Goal: Task Accomplishment & Management: Manage account settings

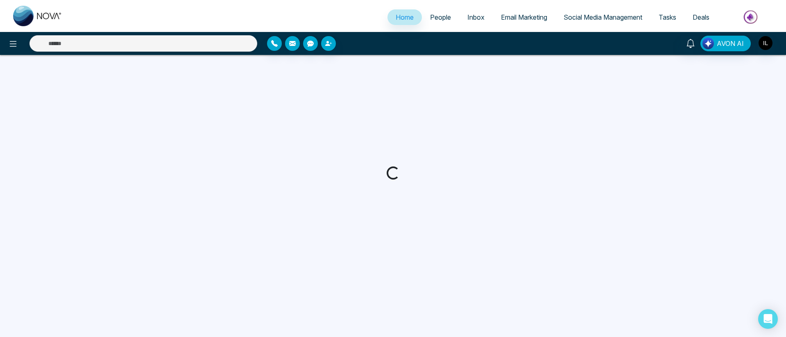
select select "*"
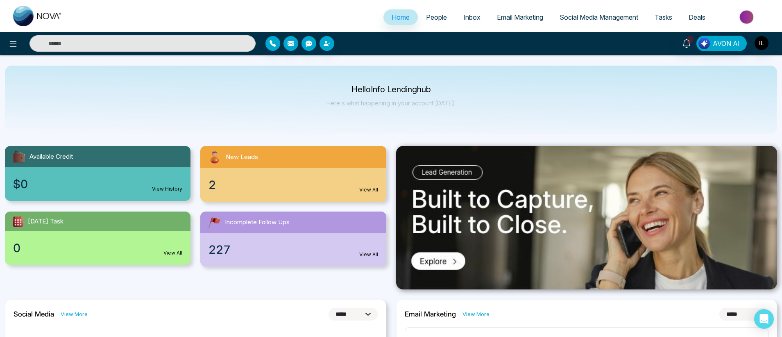
click at [426, 18] on span "People" at bounding box center [436, 17] width 21 height 8
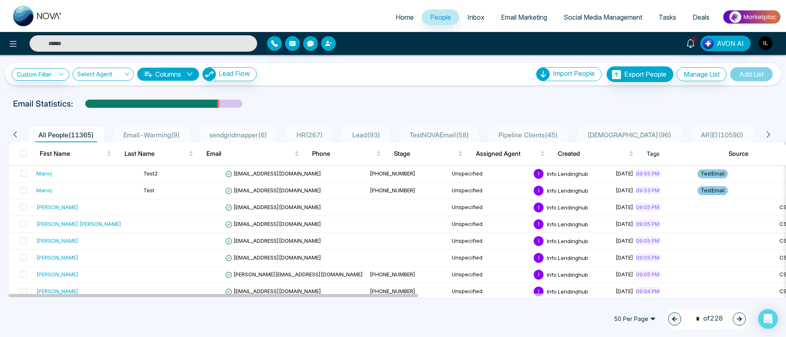
click at [157, 132] on span "Email-Warming ( 9 )" at bounding box center [151, 135] width 63 height 8
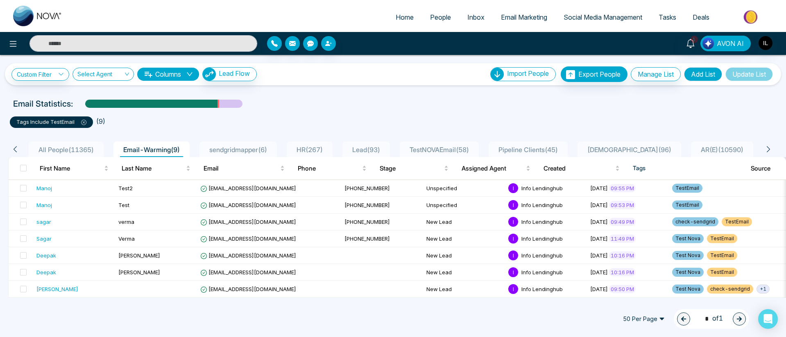
click at [434, 145] on span "TestNOVAEmail ( 58 )" at bounding box center [439, 149] width 66 height 8
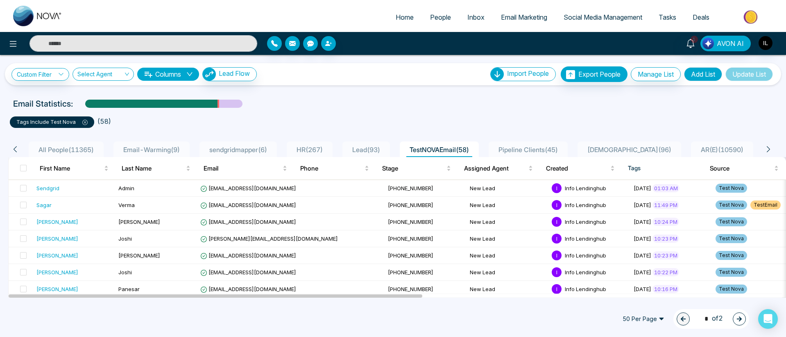
click at [767, 149] on icon at bounding box center [768, 148] width 7 height 7
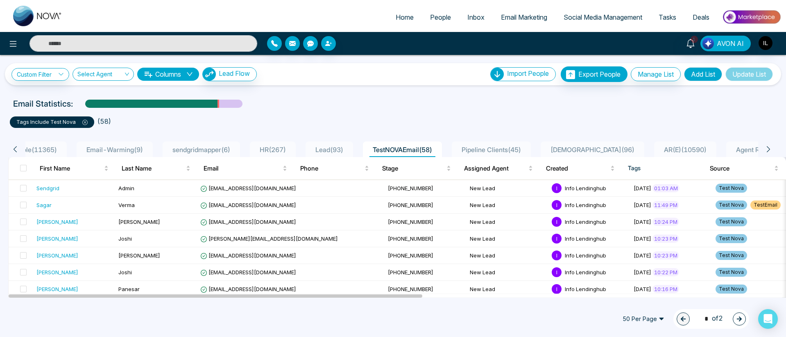
scroll to position [0, 41]
click at [769, 149] on icon at bounding box center [768, 149] width 3 height 6
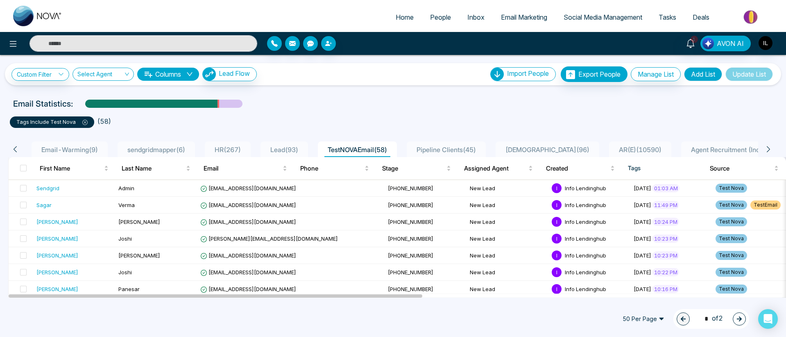
click at [769, 149] on icon at bounding box center [768, 149] width 3 height 6
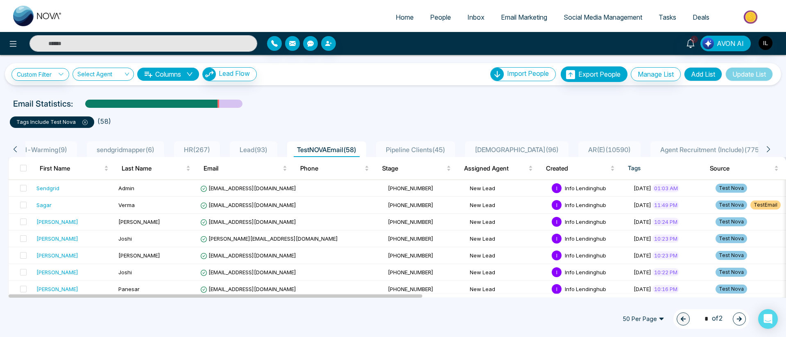
click at [769, 149] on icon at bounding box center [768, 149] width 3 height 6
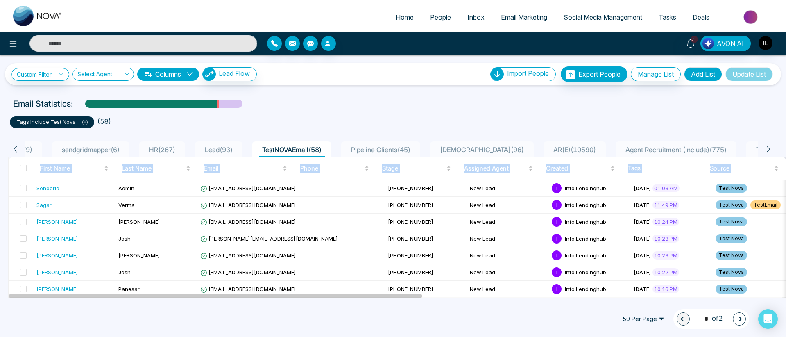
click at [769, 149] on icon at bounding box center [768, 149] width 3 height 6
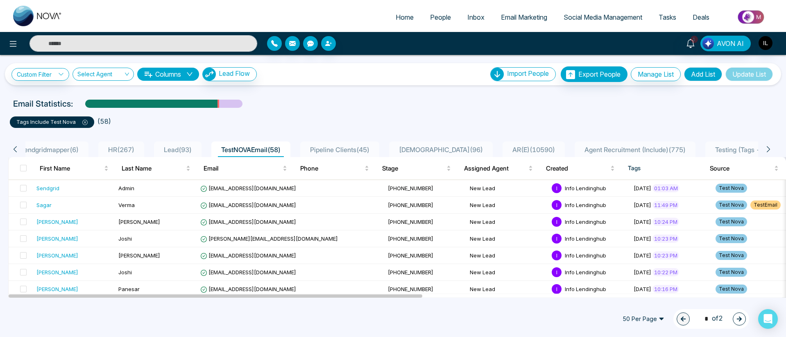
click at [769, 149] on icon at bounding box center [768, 149] width 3 height 6
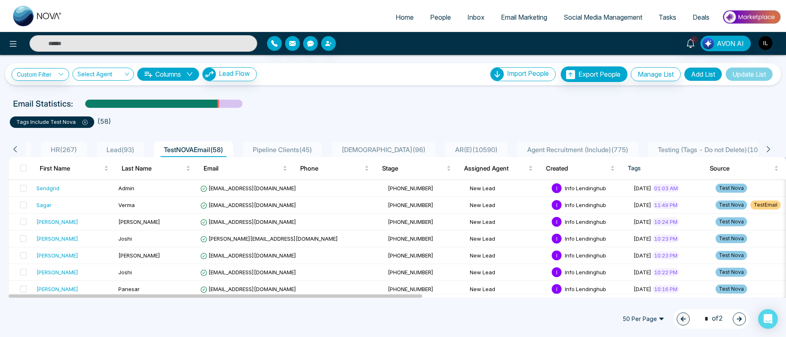
click at [769, 149] on icon at bounding box center [768, 149] width 3 height 6
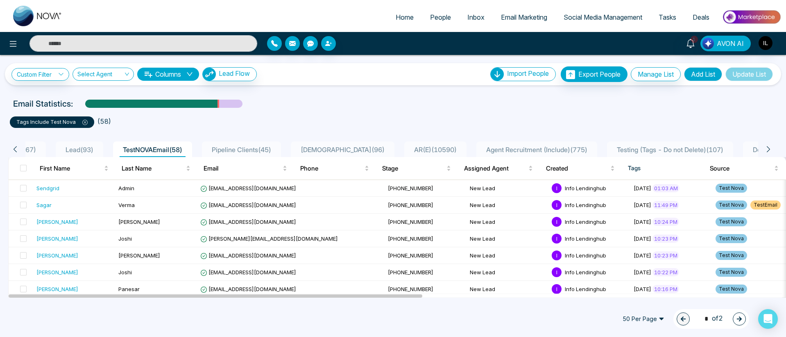
click at [769, 149] on icon at bounding box center [768, 149] width 3 height 6
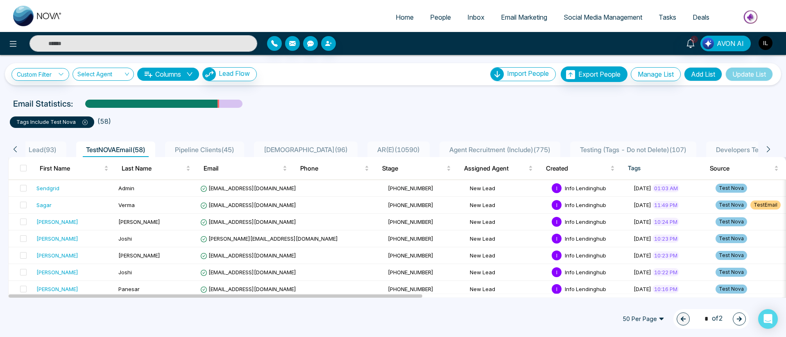
click at [769, 149] on icon at bounding box center [768, 149] width 3 height 6
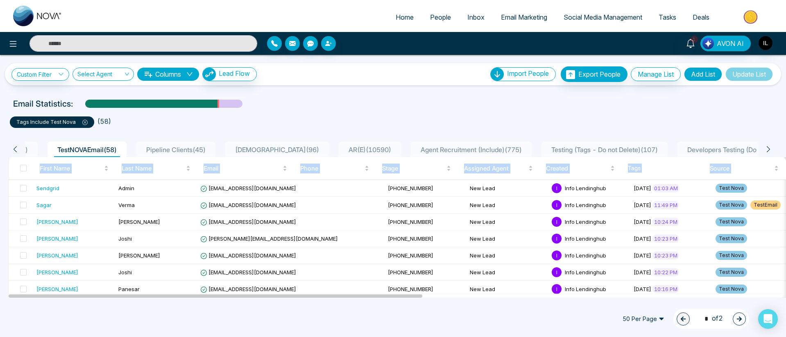
click at [769, 149] on icon at bounding box center [768, 149] width 3 height 6
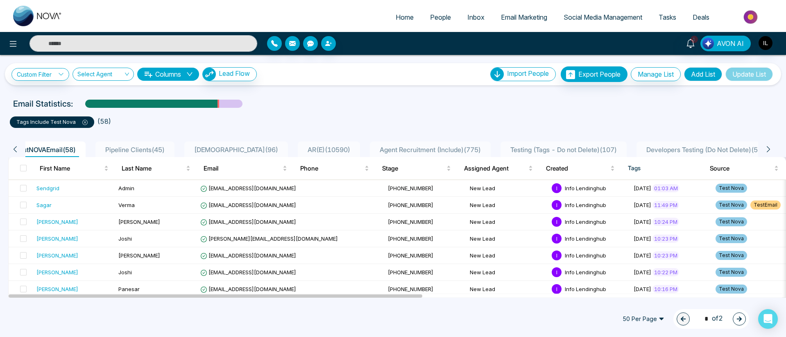
click at [769, 149] on icon at bounding box center [768, 149] width 3 height 6
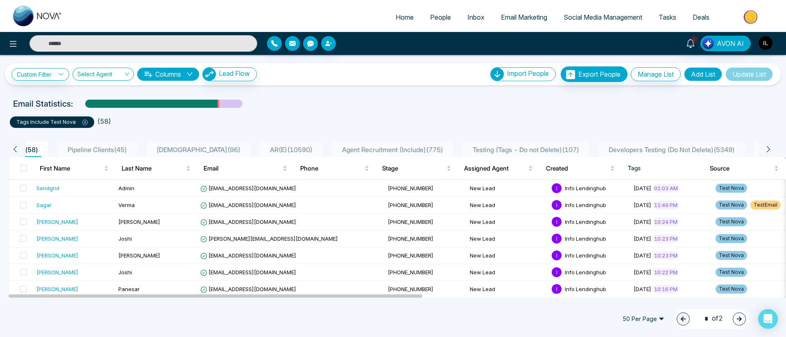
click at [769, 149] on icon at bounding box center [768, 149] width 3 height 6
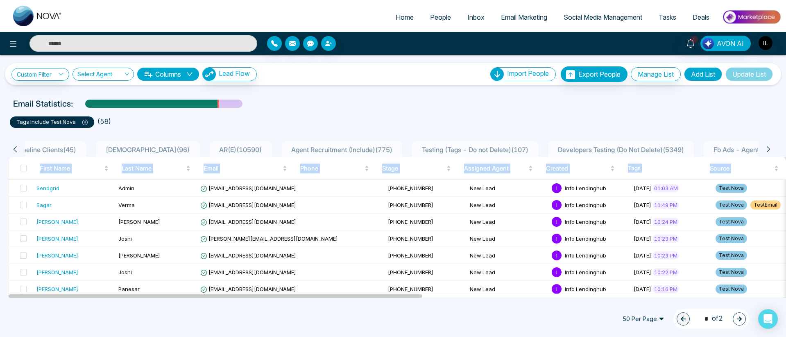
click at [769, 149] on icon at bounding box center [768, 149] width 3 height 6
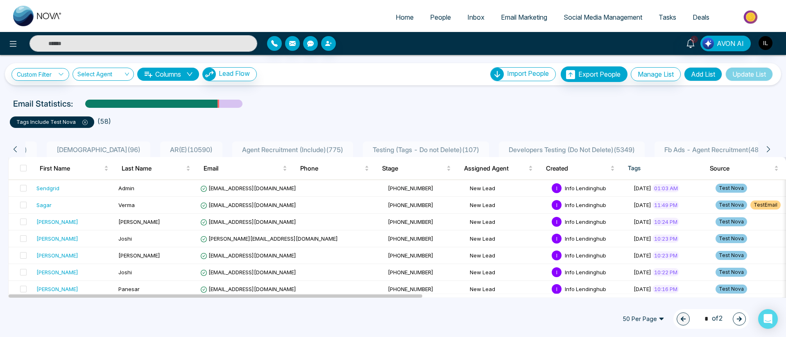
click at [769, 149] on icon at bounding box center [768, 149] width 3 height 6
click at [768, 148] on icon at bounding box center [768, 148] width 7 height 7
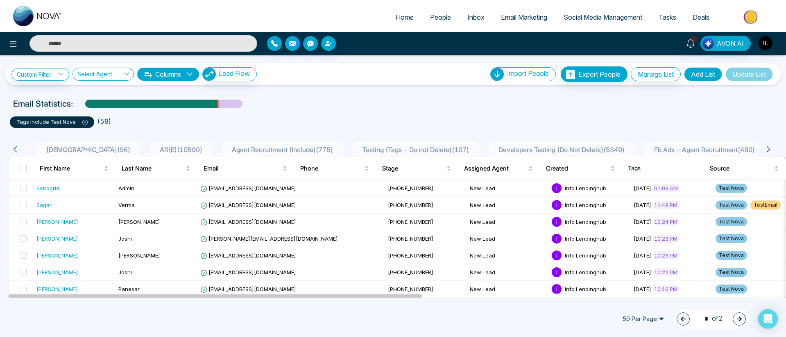
click at [768, 148] on icon at bounding box center [768, 148] width 7 height 7
click at [13, 149] on icon at bounding box center [14, 148] width 7 height 7
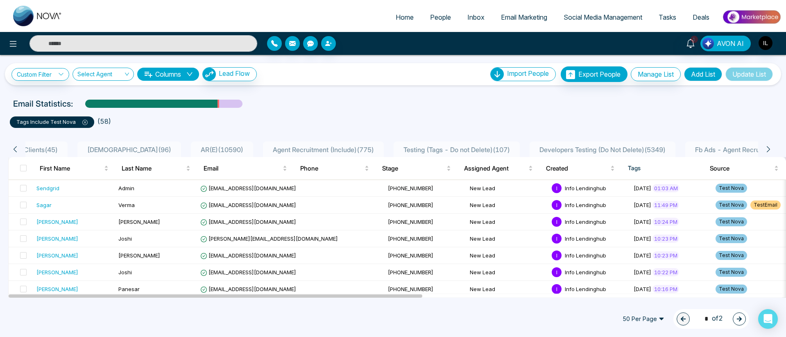
click at [13, 149] on icon at bounding box center [14, 148] width 7 height 7
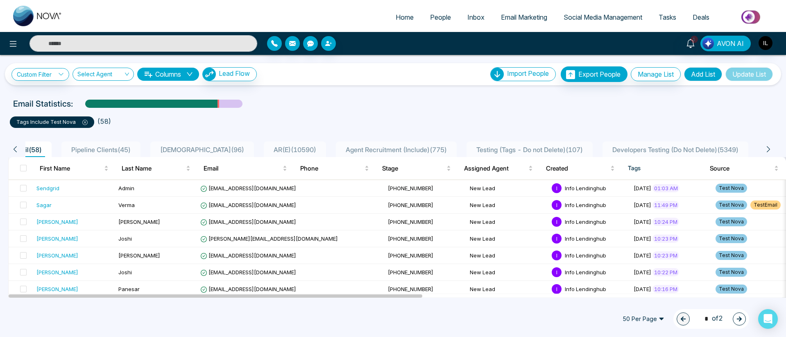
click at [13, 149] on icon at bounding box center [14, 148] width 7 height 7
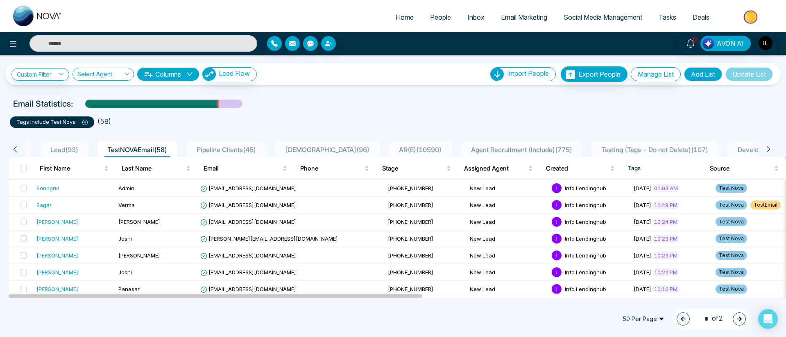
click at [13, 149] on icon at bounding box center [14, 148] width 7 height 7
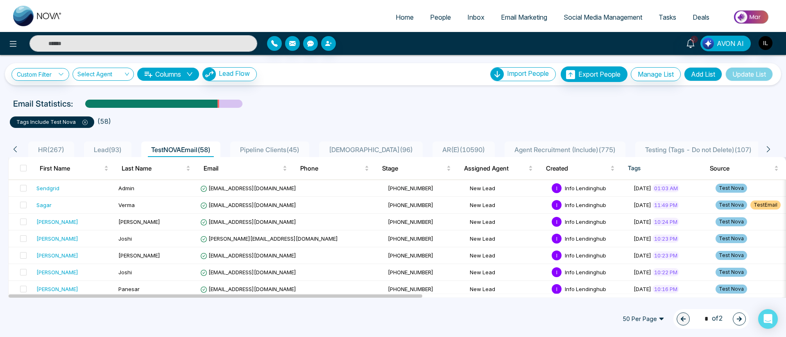
click at [13, 149] on icon at bounding box center [14, 148] width 7 height 7
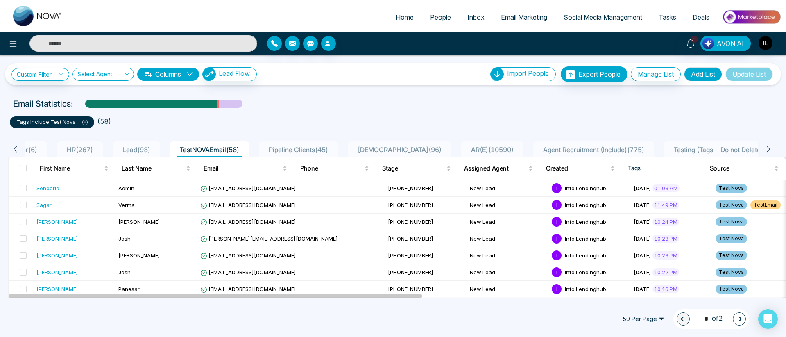
scroll to position [0, 213]
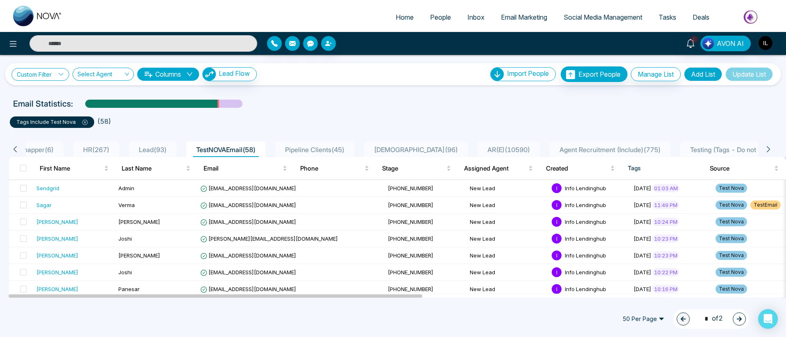
click at [31, 79] on link "Custom Filter" at bounding box center [40, 74] width 58 height 13
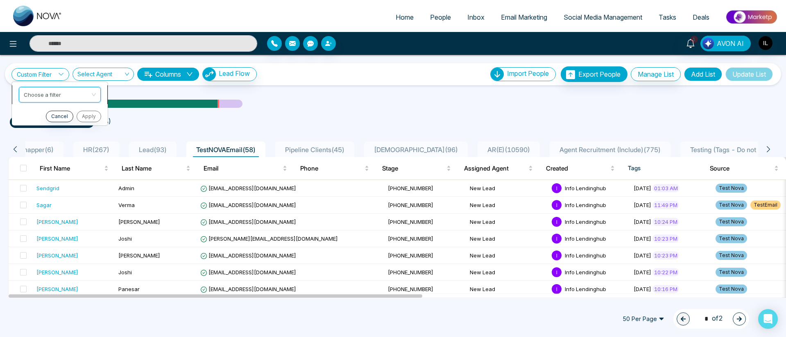
click at [31, 94] on input "search" at bounding box center [57, 93] width 66 height 12
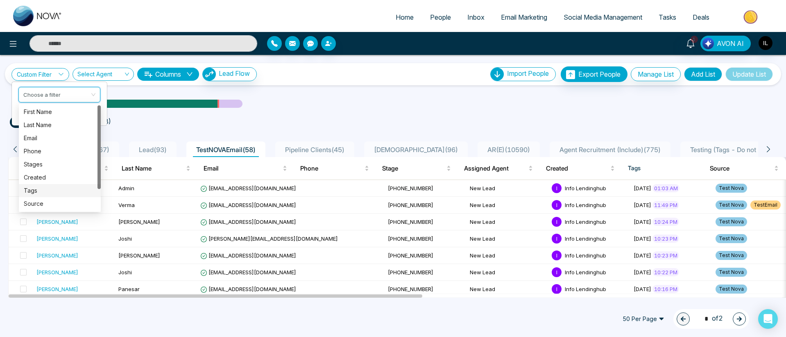
click at [36, 187] on div "Tags" at bounding box center [60, 190] width 72 height 9
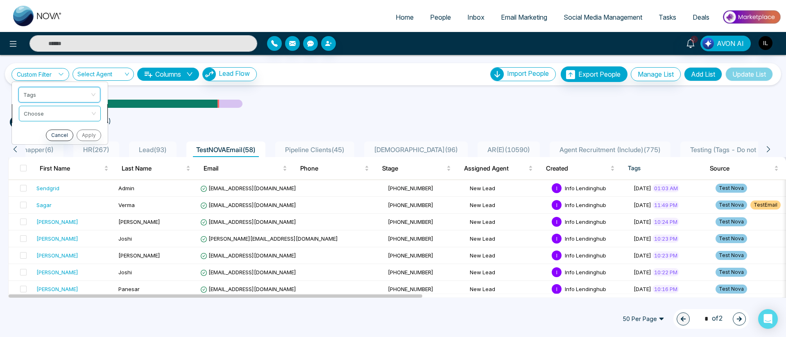
click at [37, 114] on input "search" at bounding box center [57, 112] width 66 height 12
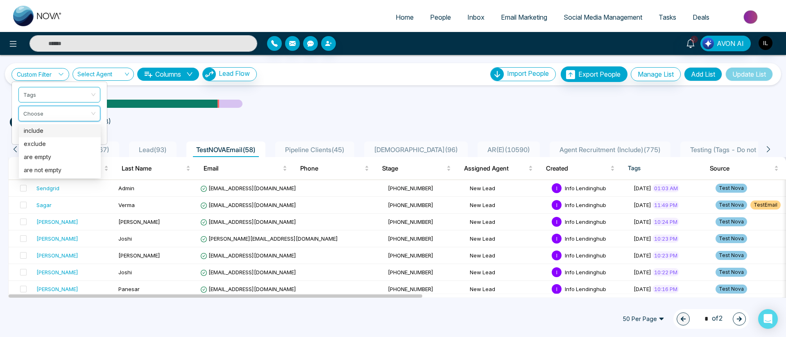
click at [35, 131] on div "include" at bounding box center [60, 130] width 72 height 9
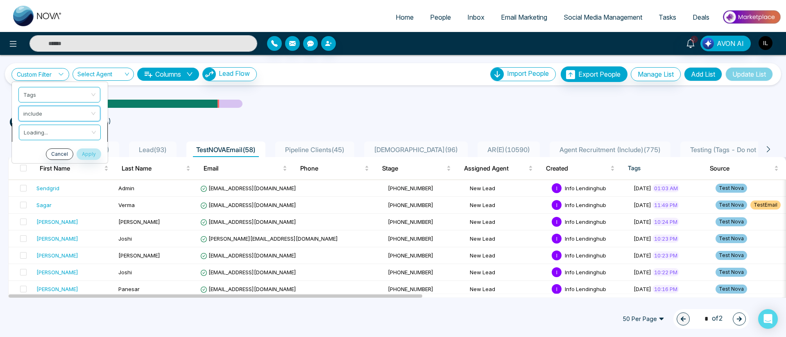
click at [40, 135] on input "search" at bounding box center [57, 131] width 66 height 12
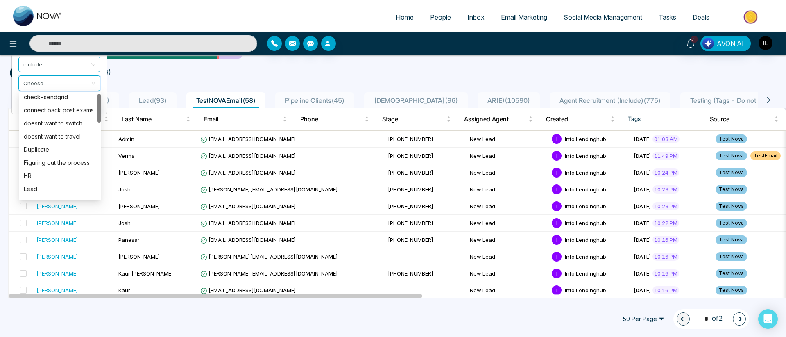
scroll to position [0, 0]
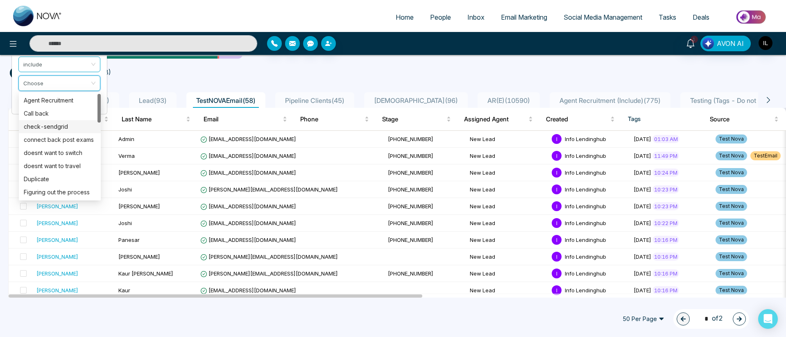
click at [57, 125] on div "check-sendgrid" at bounding box center [60, 126] width 72 height 9
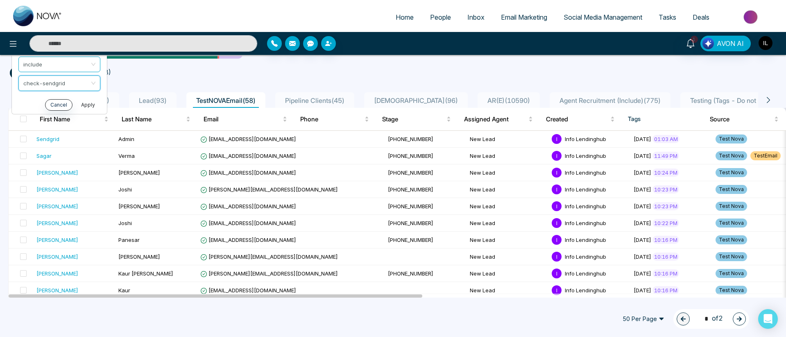
click at [90, 102] on button "Apply" at bounding box center [88, 104] width 25 height 11
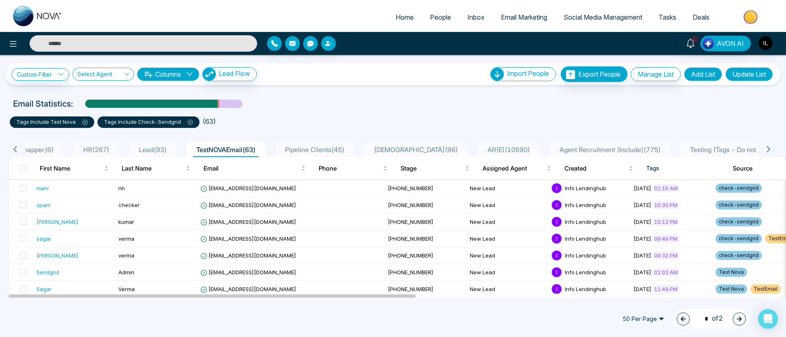
click at [189, 124] on icon at bounding box center [190, 122] width 5 height 5
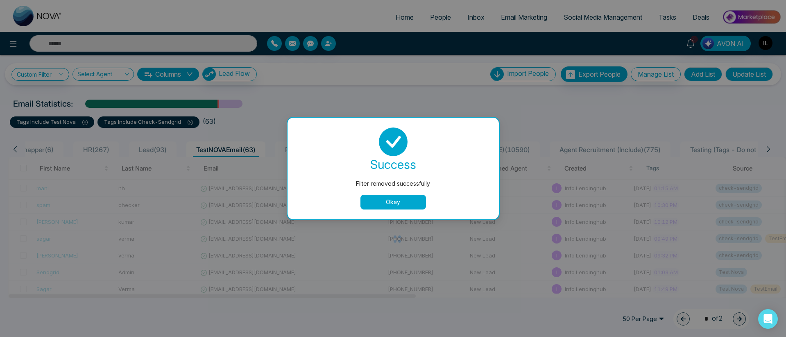
click at [389, 199] on button "Okay" at bounding box center [393, 202] width 66 height 15
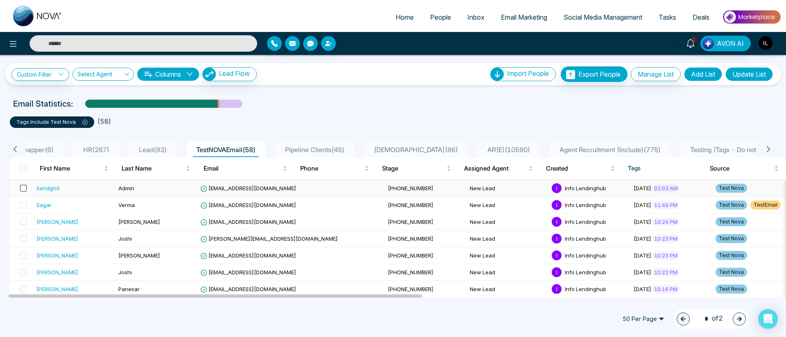
click at [24, 188] on span at bounding box center [23, 188] width 7 height 7
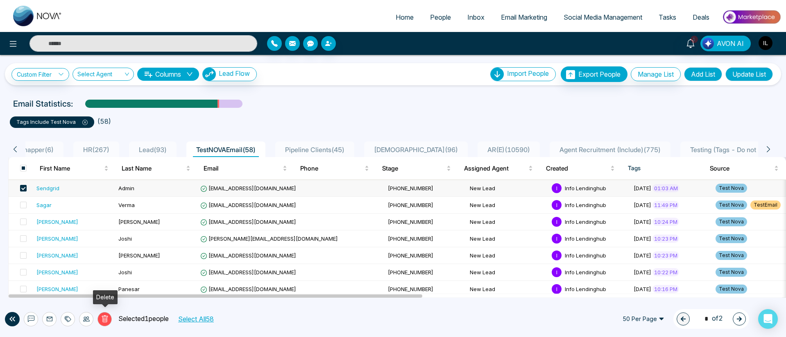
click at [106, 317] on icon at bounding box center [104, 318] width 7 height 7
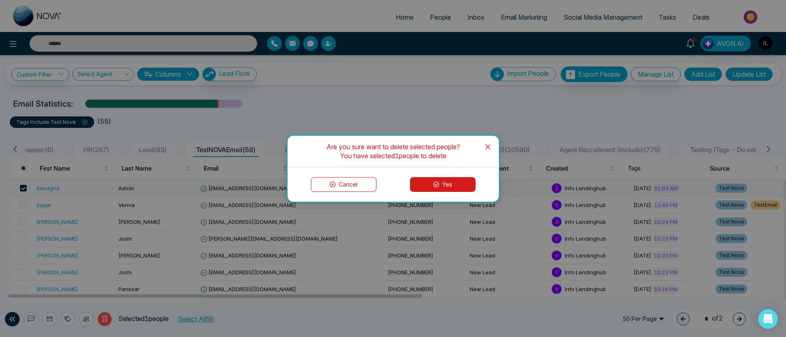
click at [419, 190] on button "Yes" at bounding box center [443, 184] width 66 height 15
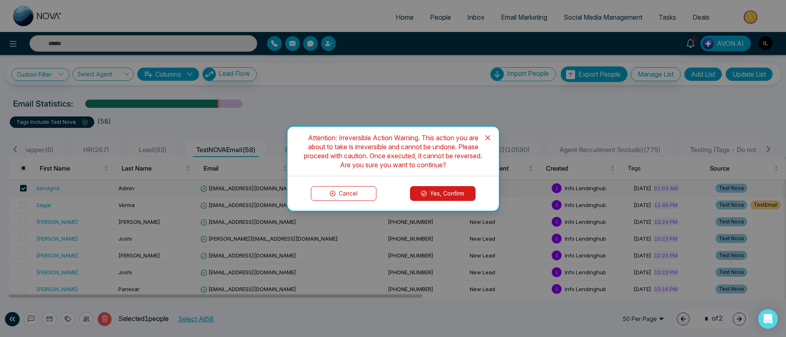
click at [431, 195] on button "Yes, Confirm" at bounding box center [443, 193] width 66 height 15
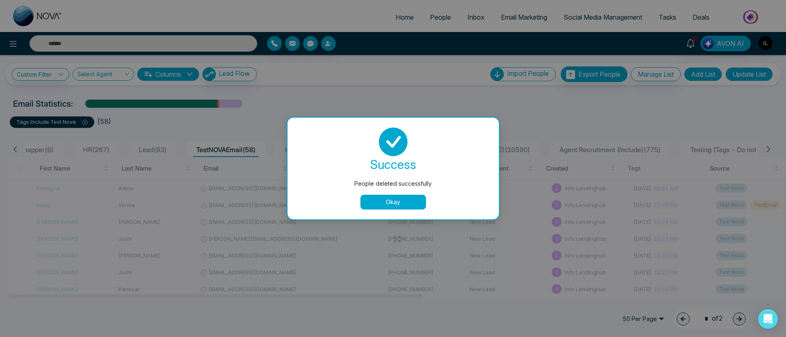
click at [387, 206] on button "Okay" at bounding box center [393, 202] width 66 height 15
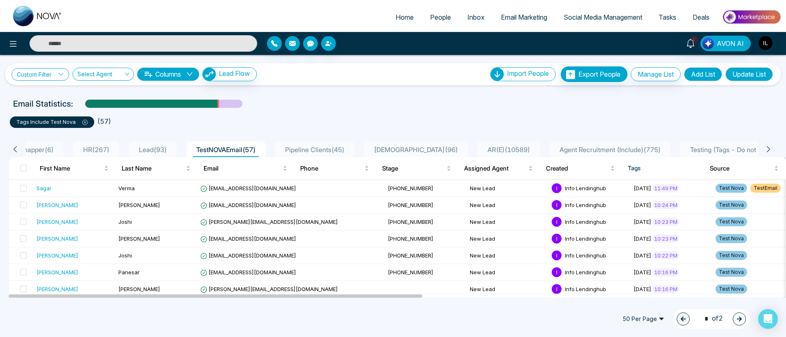
click at [30, 73] on link "Custom Filter" at bounding box center [40, 74] width 58 height 13
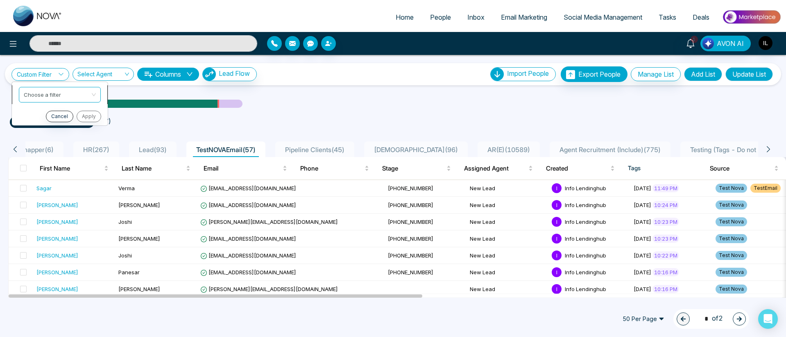
click at [45, 89] on input "search" at bounding box center [57, 93] width 66 height 12
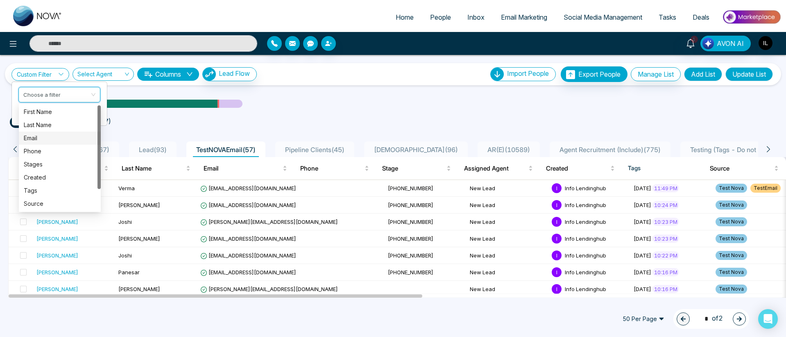
click at [45, 136] on div "Email" at bounding box center [60, 137] width 72 height 9
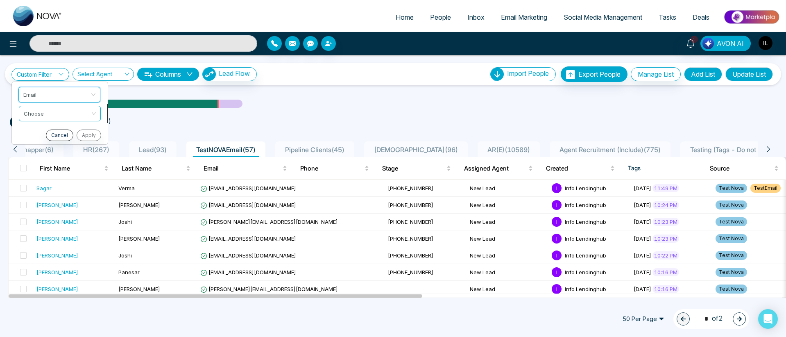
click at [51, 115] on input "search" at bounding box center [57, 112] width 66 height 12
click at [46, 157] on div "Contain" at bounding box center [60, 156] width 72 height 9
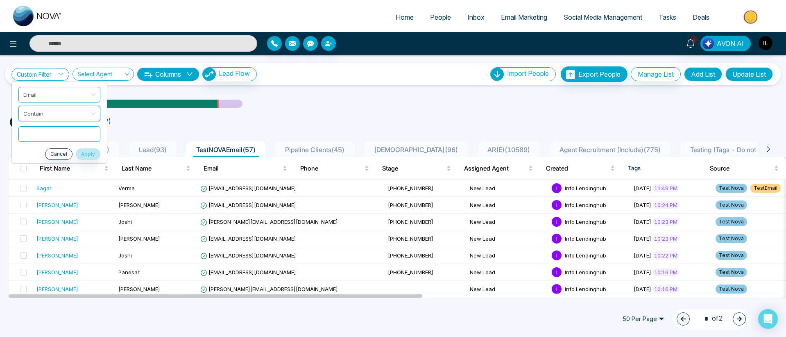
click at [68, 141] on input "text" at bounding box center [59, 134] width 82 height 16
type input "*"
click at [66, 152] on button "Cancel" at bounding box center [58, 153] width 27 height 11
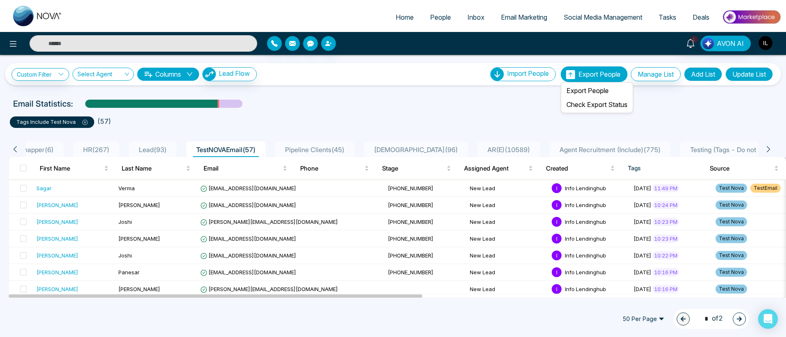
click at [608, 77] on span "Export People" at bounding box center [599, 74] width 42 height 8
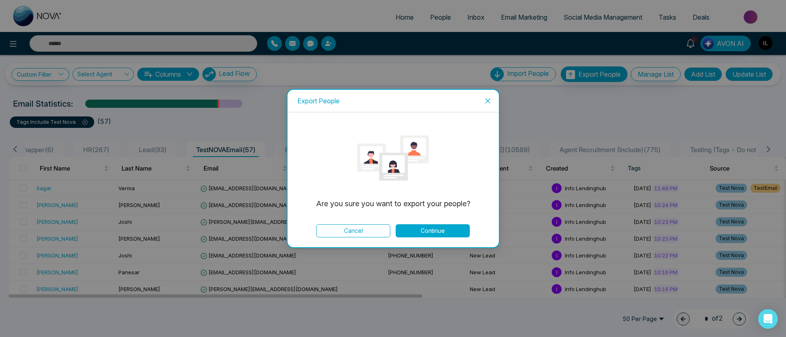
click at [486, 99] on icon "close" at bounding box center [487, 100] width 7 height 7
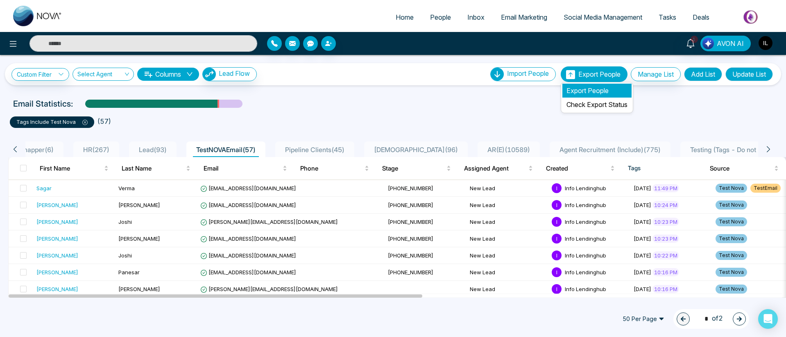
click at [568, 90] on li "Export People" at bounding box center [596, 91] width 69 height 14
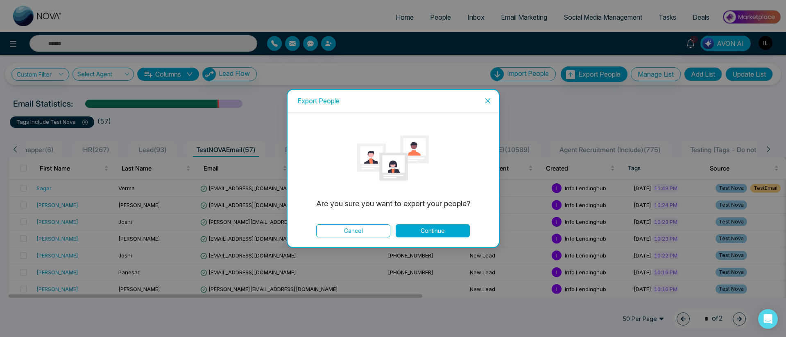
click at [432, 227] on button "Continue" at bounding box center [433, 230] width 74 height 13
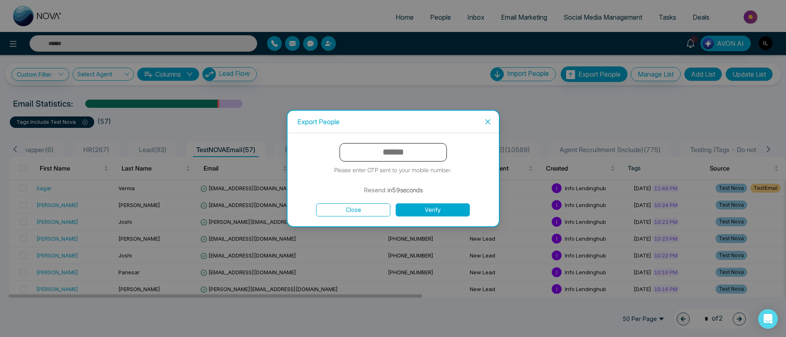
click at [409, 153] on input "text" at bounding box center [392, 152] width 107 height 18
click at [400, 153] on input "text" at bounding box center [392, 152] width 107 height 18
click at [434, 150] on input "text" at bounding box center [392, 152] width 107 height 18
click at [491, 122] on span "Close" at bounding box center [488, 122] width 22 height 22
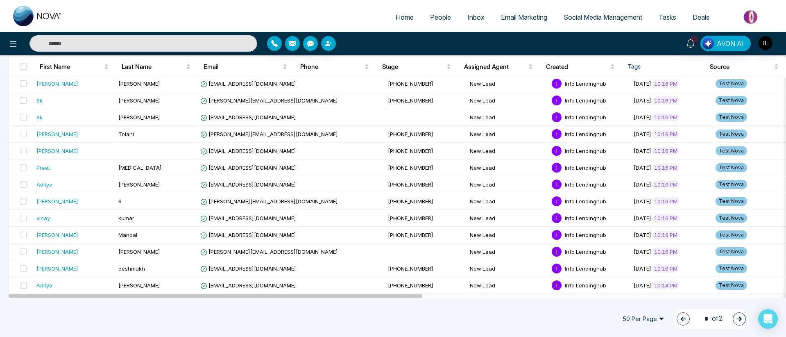
scroll to position [726, 0]
click at [644, 322] on span "50 Per Page" at bounding box center [643, 318] width 53 height 13
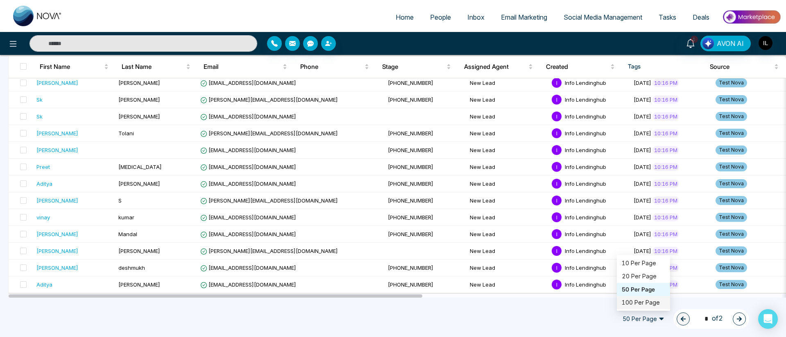
click at [638, 300] on div "100 Per Page" at bounding box center [643, 302] width 43 height 9
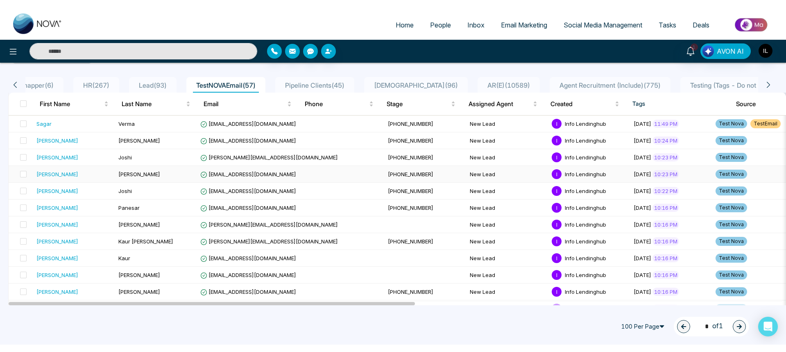
scroll to position [0, 0]
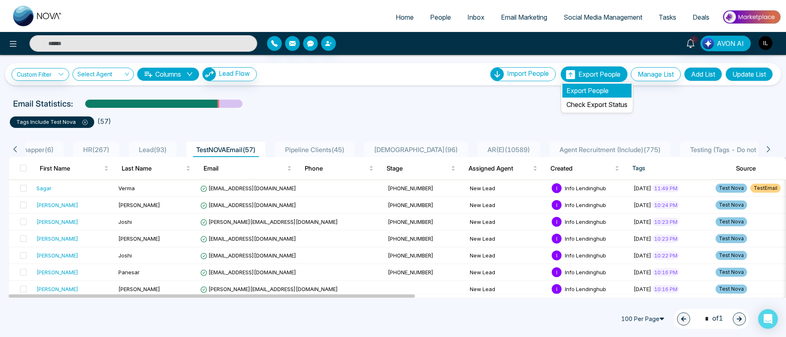
click at [580, 90] on li "Export People" at bounding box center [596, 91] width 69 height 14
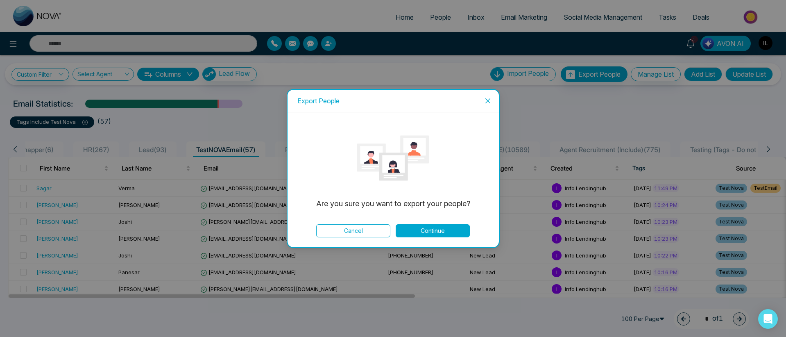
click at [432, 232] on button "Continue" at bounding box center [433, 230] width 74 height 13
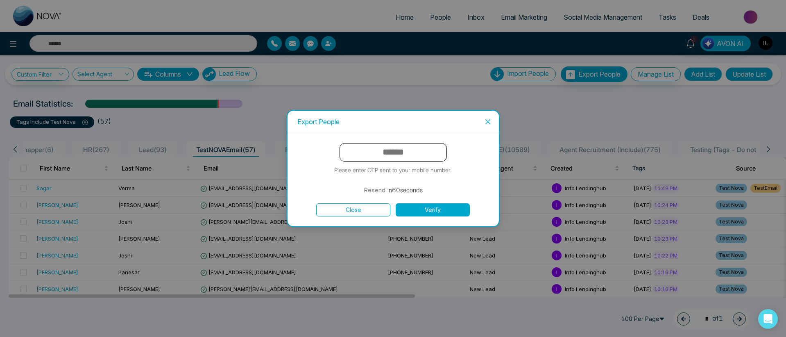
click at [387, 156] on input "text" at bounding box center [392, 152] width 107 height 18
click at [393, 149] on input "text" at bounding box center [392, 152] width 107 height 18
click at [485, 120] on icon "close" at bounding box center [487, 121] width 7 height 7
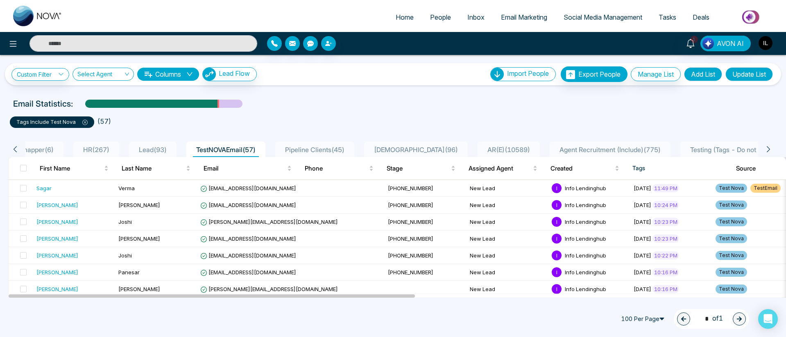
click at [769, 42] on img "button" at bounding box center [765, 43] width 14 height 14
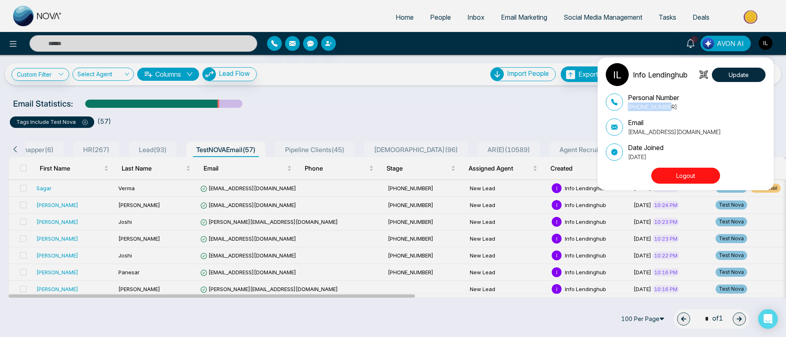
drag, startPoint x: 672, startPoint y: 108, endPoint x: 628, endPoint y: 109, distance: 43.8
click at [628, 109] on p "+19055985620" at bounding box center [653, 106] width 51 height 9
copy p "+19055985620"
click at [539, 122] on div "Info Lendinghub Update Personal Number +19055985620 Email info@lendinghub.ca Da…" at bounding box center [393, 168] width 786 height 337
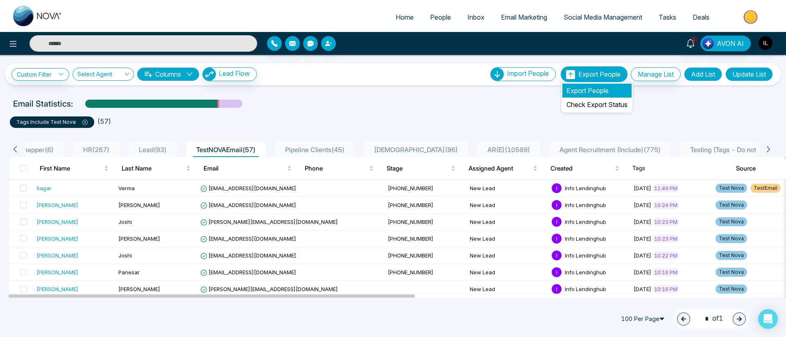
click at [581, 89] on li "Export People" at bounding box center [596, 91] width 69 height 14
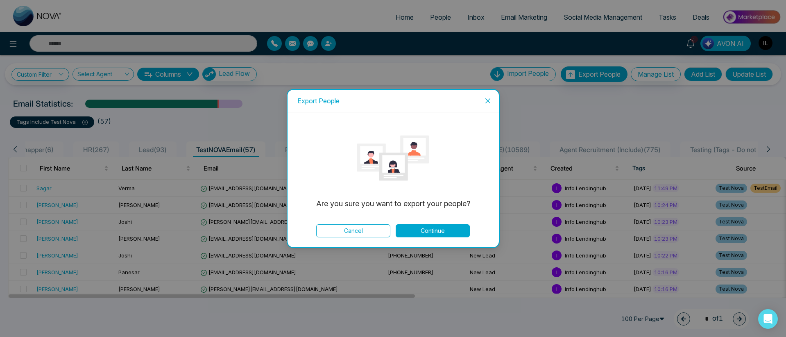
click at [442, 233] on button "Continue" at bounding box center [433, 230] width 74 height 13
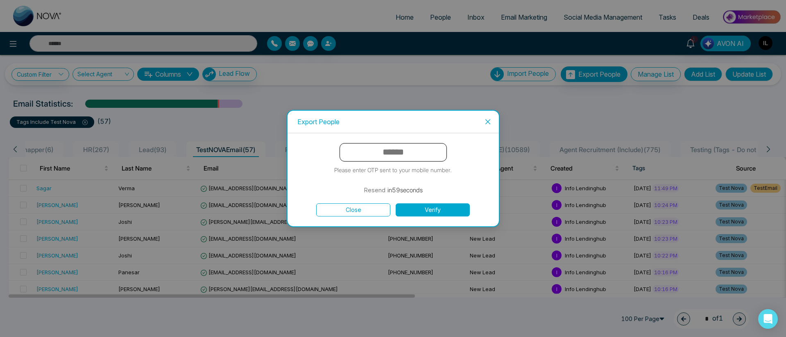
click at [392, 155] on input "text" at bounding box center [392, 152] width 107 height 18
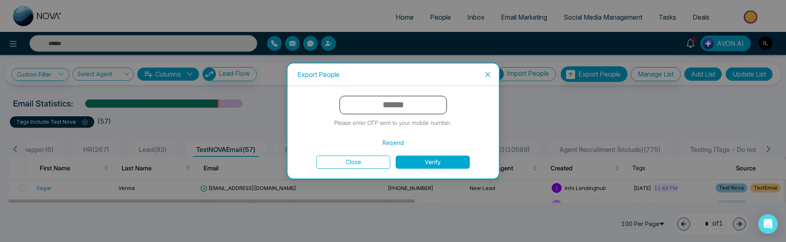
click at [432, 160] on button "Verify" at bounding box center [433, 162] width 74 height 13
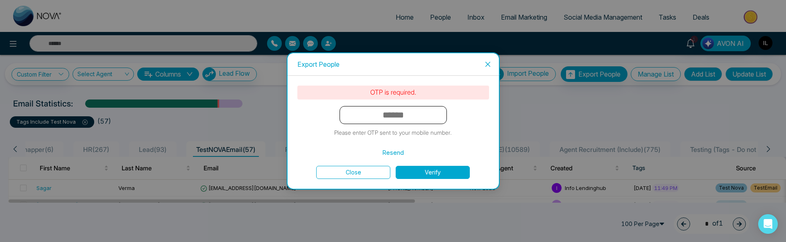
click at [379, 116] on input "text" at bounding box center [392, 115] width 107 height 18
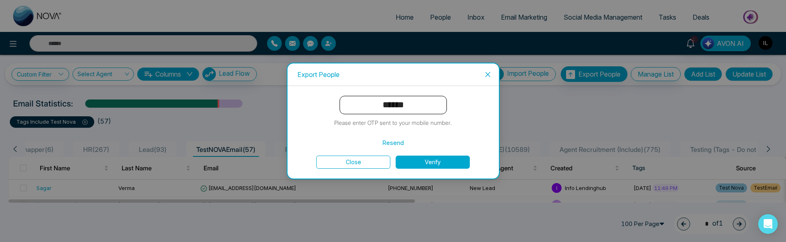
type input "******"
click at [432, 164] on button "Verify" at bounding box center [433, 162] width 74 height 13
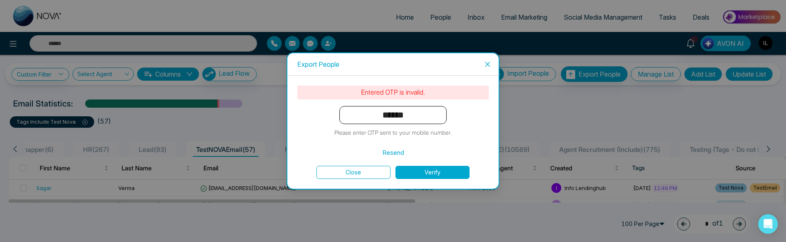
drag, startPoint x: 403, startPoint y: 117, endPoint x: 377, endPoint y: 118, distance: 26.2
click at [377, 118] on input "******" at bounding box center [392, 115] width 107 height 18
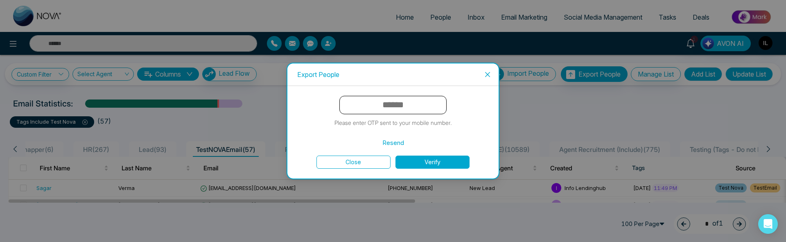
paste input "******"
type input "******"
click at [426, 154] on form "****** Please enter OTP sent to your mobile number. Resend Close Verify" at bounding box center [393, 132] width 192 height 73
click at [429, 163] on button "Verify" at bounding box center [433, 162] width 74 height 13
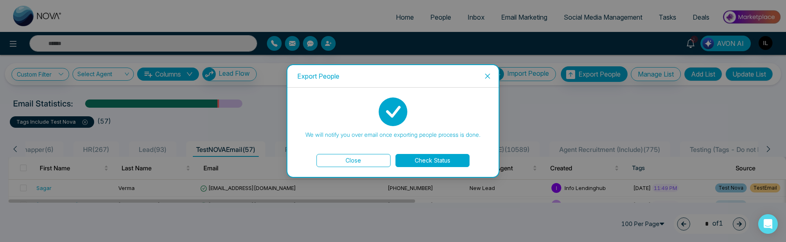
click at [428, 161] on button "Check Status" at bounding box center [433, 160] width 74 height 13
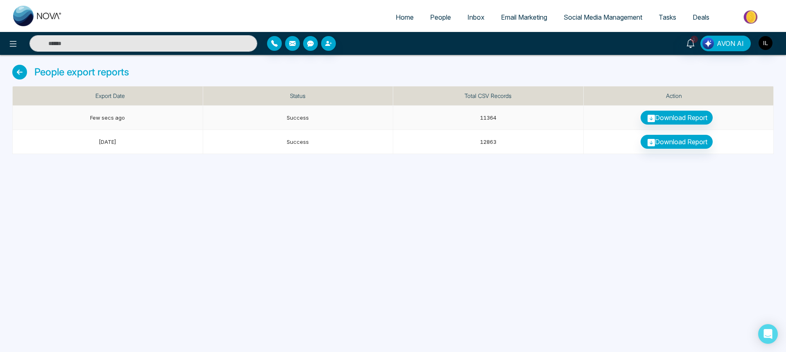
click at [668, 118] on link "Download Report" at bounding box center [676, 118] width 72 height 14
click at [436, 16] on span "People" at bounding box center [440, 17] width 21 height 8
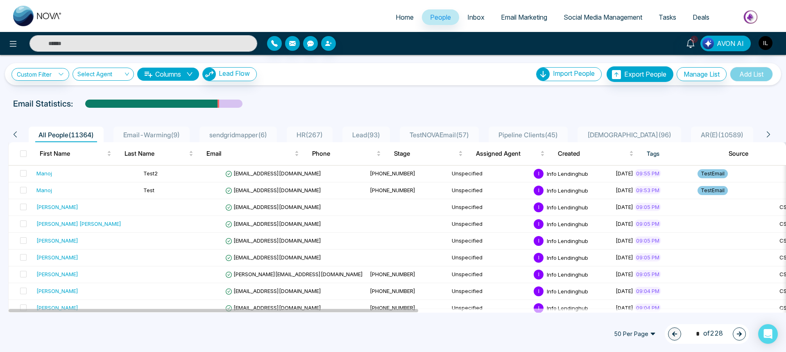
click at [460, 135] on span "TestNOVAEmail ( 57 )" at bounding box center [439, 135] width 66 height 8
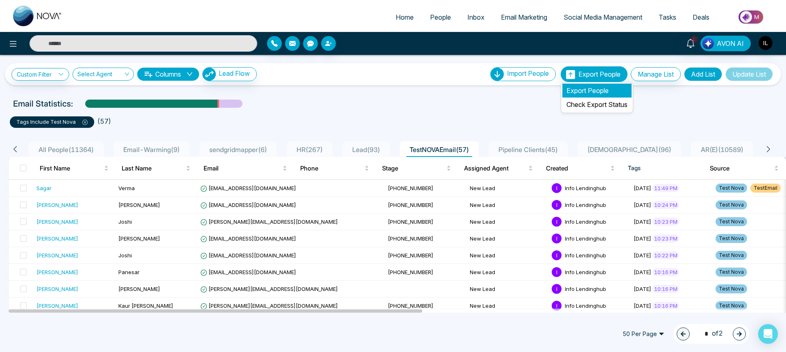
click at [589, 90] on li "Export People" at bounding box center [596, 91] width 69 height 14
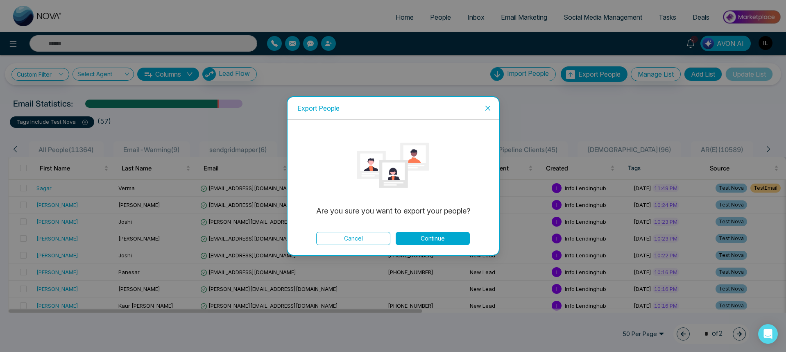
click at [436, 235] on button "Continue" at bounding box center [433, 238] width 74 height 13
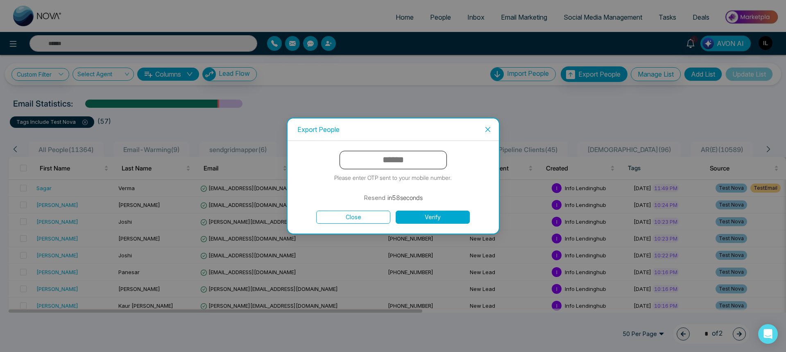
click at [389, 158] on input "text" at bounding box center [392, 160] width 107 height 18
click at [386, 155] on input "text" at bounding box center [392, 160] width 107 height 18
paste input "******"
type input "******"
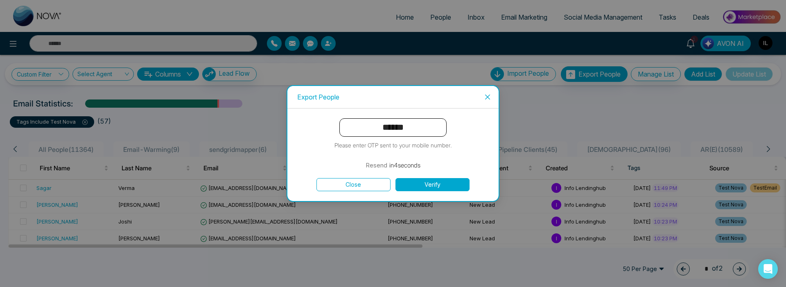
click at [452, 188] on button "Verify" at bounding box center [433, 184] width 74 height 13
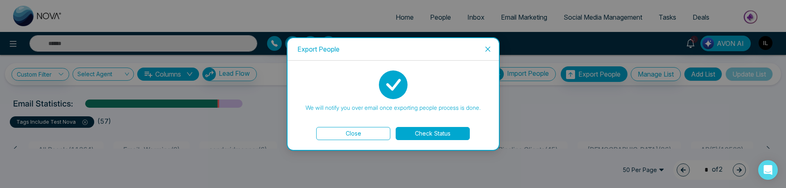
click at [429, 136] on button "Check Status" at bounding box center [433, 133] width 74 height 13
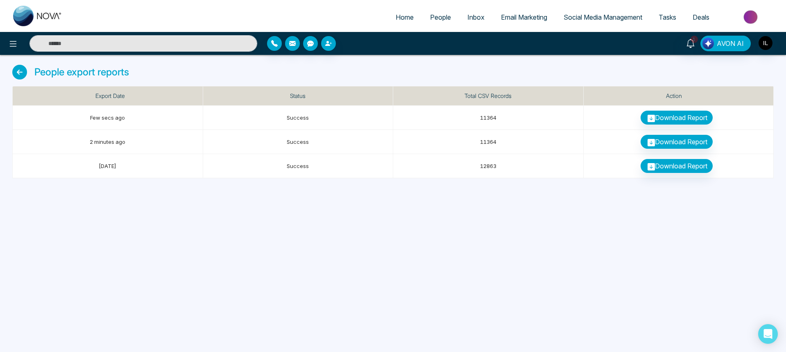
click at [374, 265] on div "Home People Inbox Email Marketing Social Media Management Tasks Deals 1 AVON AI…" at bounding box center [393, 176] width 786 height 352
click at [668, 120] on link "Download Report" at bounding box center [676, 118] width 72 height 14
click at [655, 118] on link "Download Report" at bounding box center [676, 118] width 72 height 14
click at [326, 318] on div "Home People Inbox Email Marketing Social Media Management Tasks Deals 1 AVON AI…" at bounding box center [393, 176] width 786 height 352
click at [441, 21] on span "People" at bounding box center [440, 17] width 21 height 8
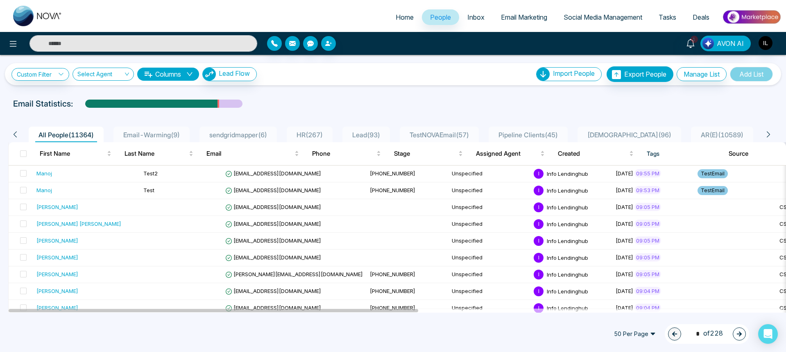
click at [454, 134] on span "TestNOVAEmail ( 57 )" at bounding box center [439, 135] width 66 height 8
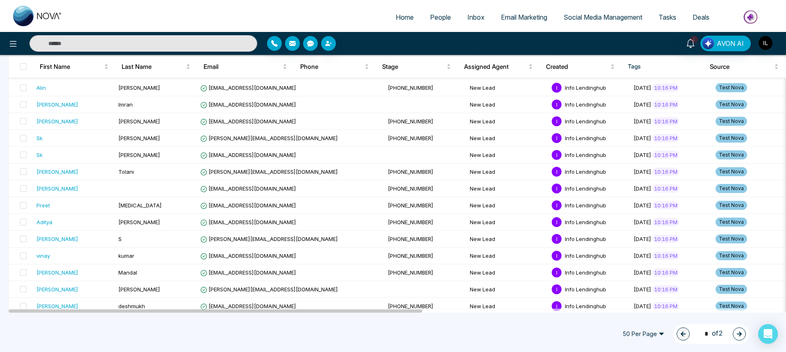
scroll to position [711, 0]
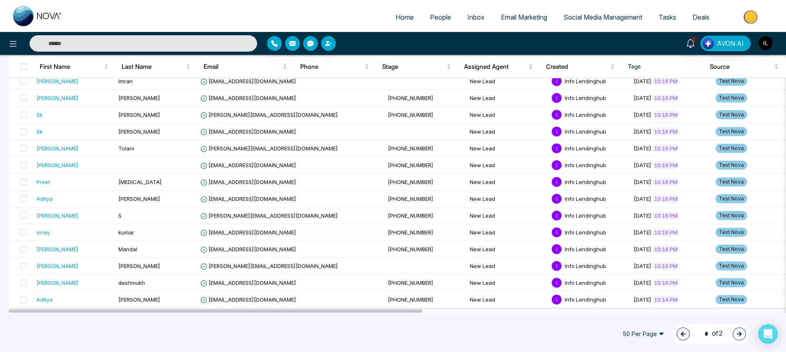
click at [649, 332] on span "50 Per Page" at bounding box center [643, 333] width 53 height 13
click at [639, 321] on div "100 Per Page" at bounding box center [643, 317] width 43 height 9
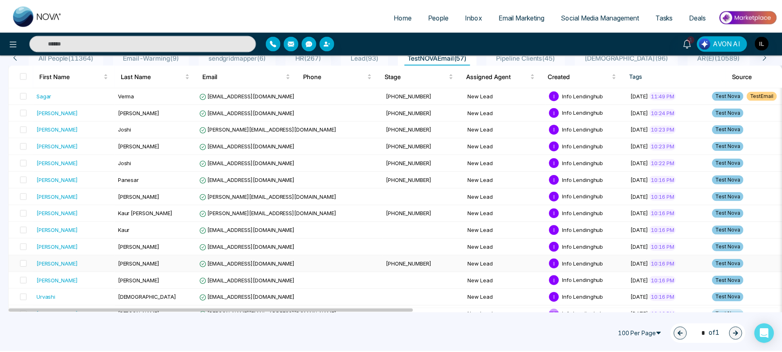
scroll to position [0, 0]
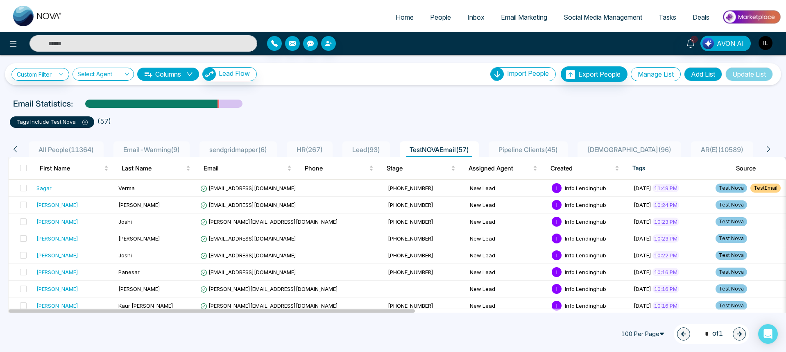
drag, startPoint x: 654, startPoint y: 76, endPoint x: 322, endPoint y: 126, distance: 336.2
click at [322, 126] on div "Custom Filter Choose a filter Cancel Apply Select Agent Columns Lead Flow Impor…" at bounding box center [393, 184] width 786 height 258
click at [660, 80] on button "Manage List" at bounding box center [656, 74] width 50 height 14
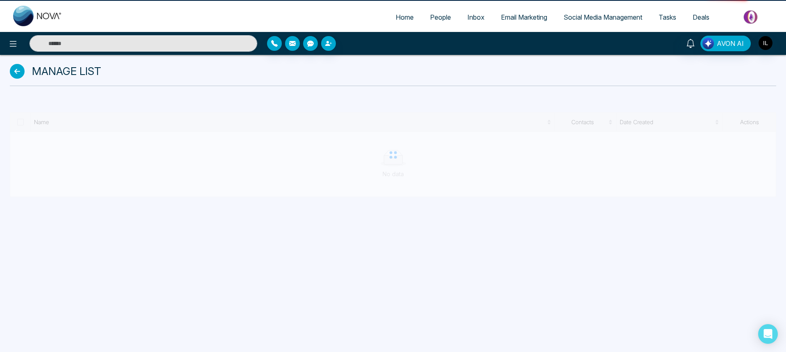
click at [655, 75] on div "Manage List" at bounding box center [393, 71] width 766 height 16
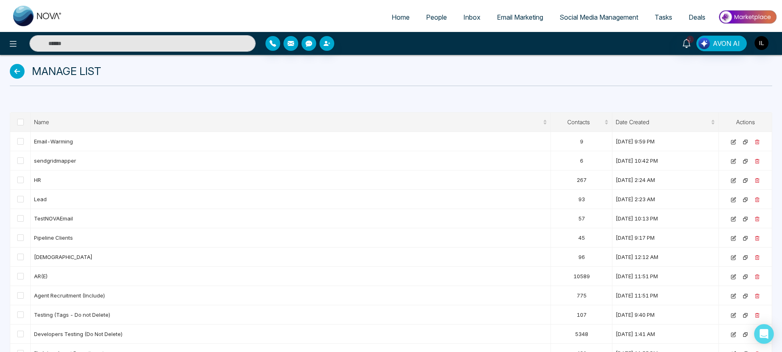
click at [426, 9] on ul "Home People Inbox Email Marketing Social Media Management Tasks Deals" at bounding box center [423, 18] width 706 height 23
click at [426, 15] on span "People" at bounding box center [436, 17] width 21 height 8
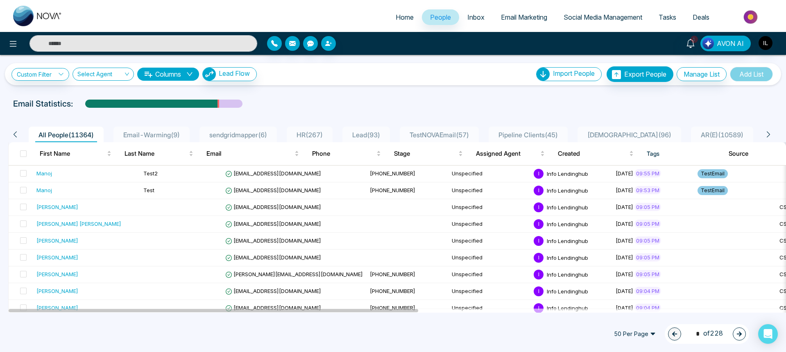
click at [457, 136] on span "TestNOVAEmail ( 57 )" at bounding box center [439, 135] width 66 height 8
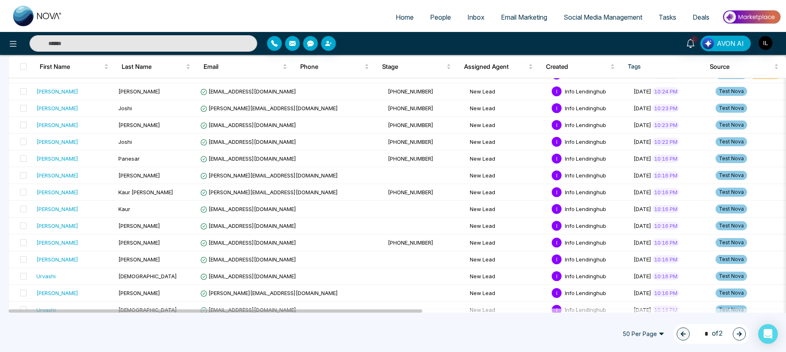
scroll to position [147, 0]
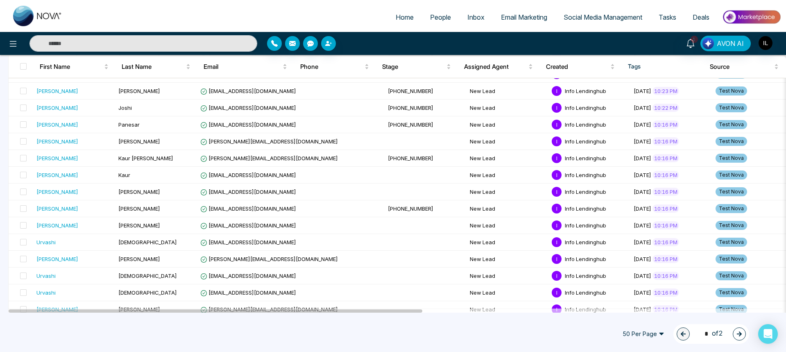
click at [654, 330] on span "50 Per Page" at bounding box center [643, 333] width 53 height 13
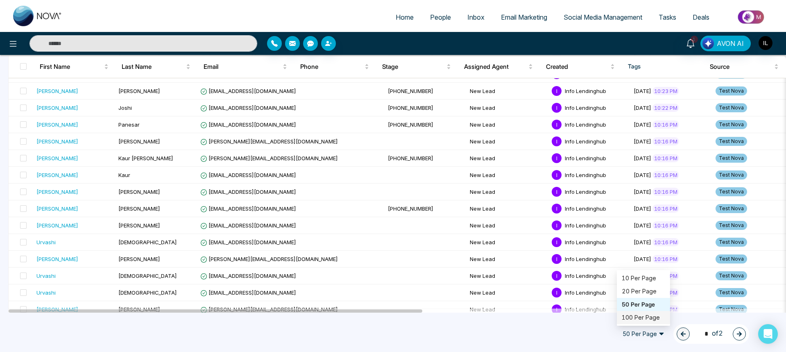
click at [636, 319] on div "100 Per Page" at bounding box center [643, 317] width 43 height 9
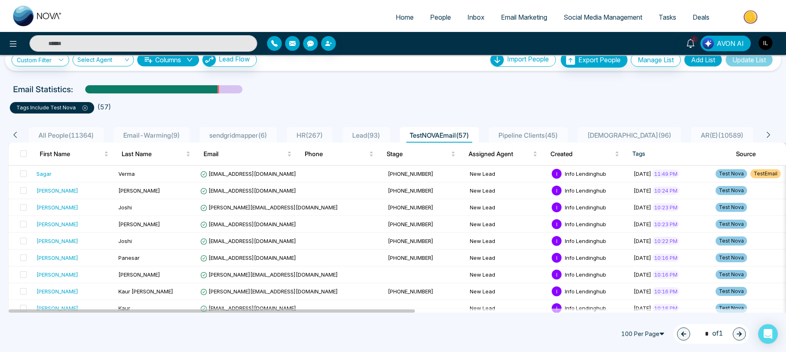
scroll to position [0, 0]
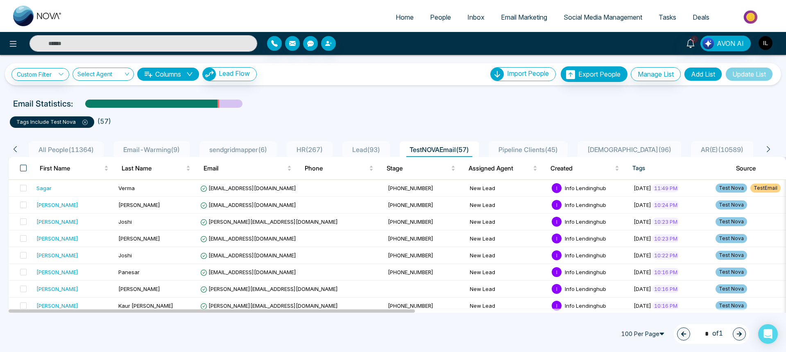
click at [23, 169] on span at bounding box center [23, 168] width 7 height 7
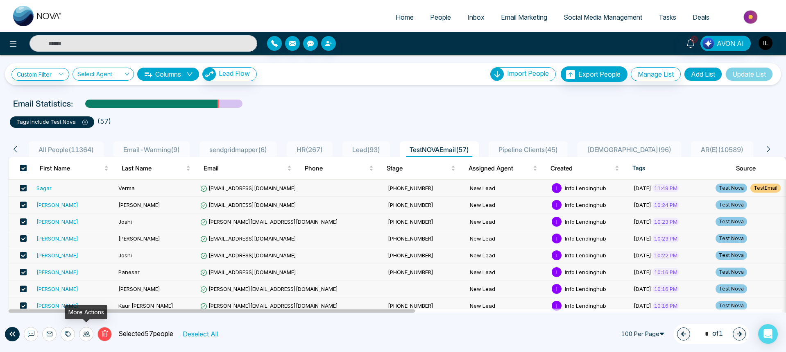
click at [87, 331] on icon at bounding box center [86, 333] width 7 height 7
click at [441, 336] on div "Delete Selected 57 people Deselect All 100 Per Page 50 100 10 Per Page 20 Per P…" at bounding box center [393, 334] width 786 height 36
drag, startPoint x: 572, startPoint y: 106, endPoint x: 494, endPoint y: 121, distance: 78.9
click at [494, 121] on div "Custom Filter Choose a filter Cancel Apply Select Agent Columns Lead Flow Impor…" at bounding box center [393, 184] width 786 height 258
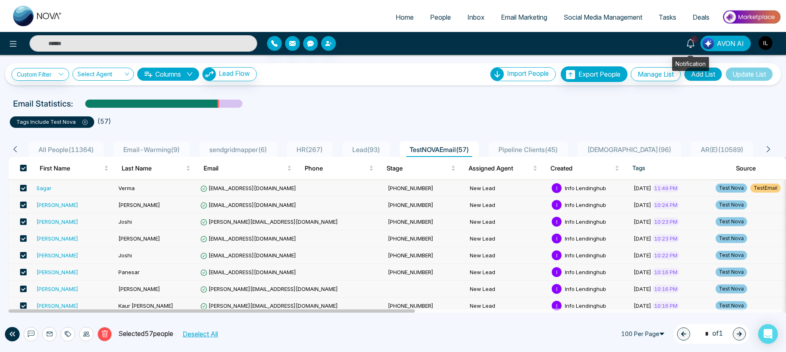
click at [689, 45] on icon at bounding box center [690, 43] width 9 height 9
click at [445, 113] on div "tags include Test Nova ( 57 )" at bounding box center [393, 119] width 776 height 18
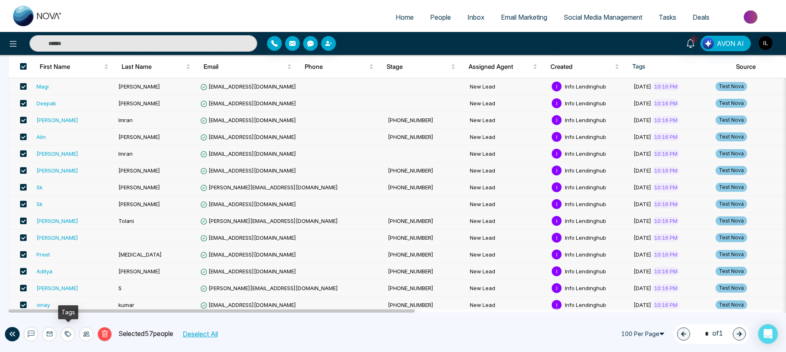
scroll to position [829, 0]
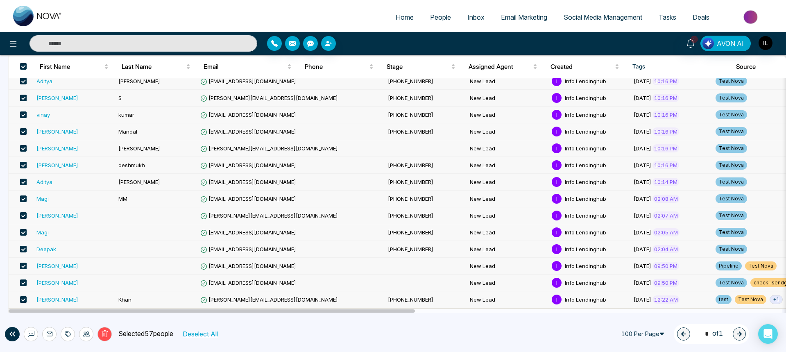
click at [68, 335] on icon at bounding box center [68, 333] width 7 height 7
click at [58, 305] on link "Add Tags" at bounding box center [47, 302] width 26 height 7
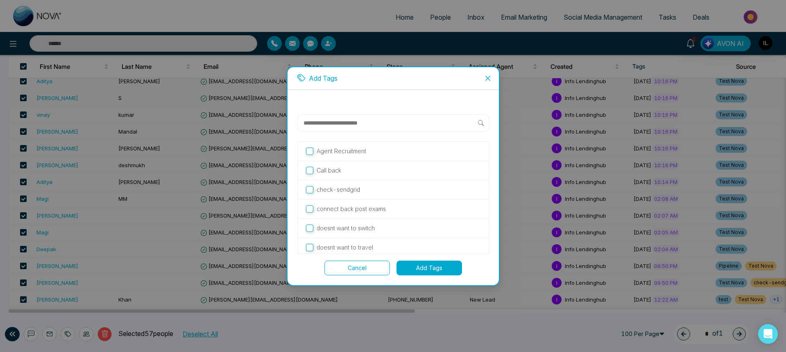
click at [353, 124] on input "text" at bounding box center [390, 123] width 175 height 10
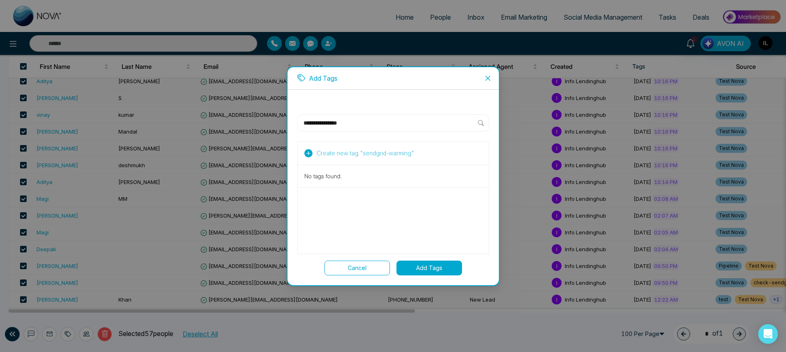
type input "**********"
click at [350, 152] on span "Create new tag " sendgrid-warming "" at bounding box center [365, 153] width 97 height 9
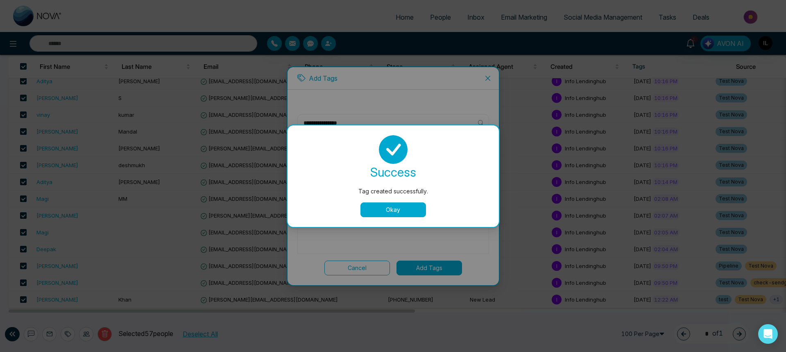
click at [389, 205] on button "Okay" at bounding box center [393, 209] width 66 height 15
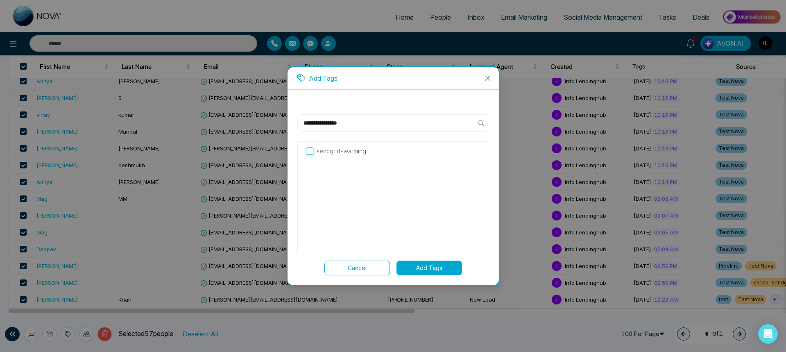
click at [429, 266] on button "Add Tags" at bounding box center [429, 267] width 66 height 15
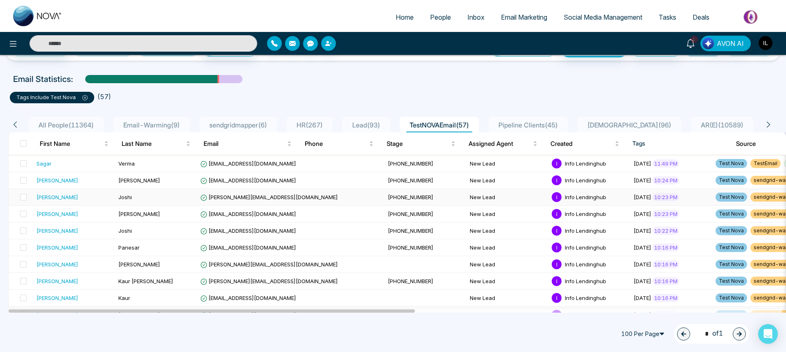
scroll to position [0, 0]
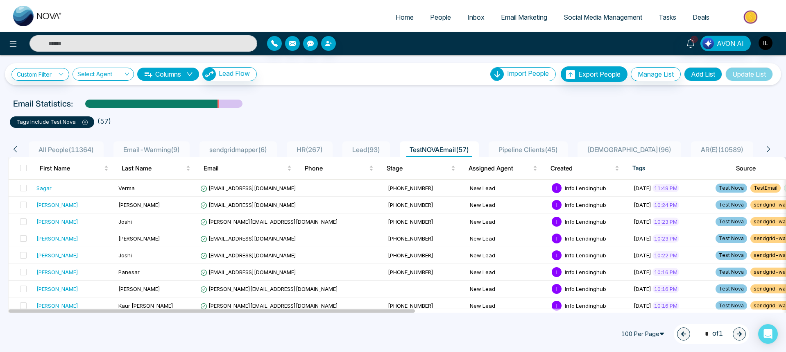
click at [433, 16] on span "People" at bounding box center [440, 17] width 21 height 8
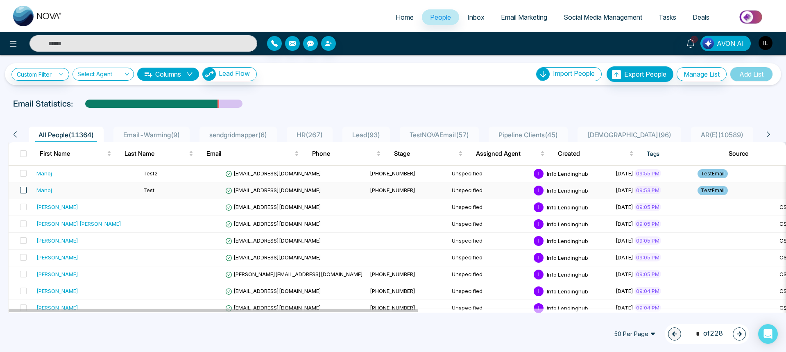
click at [24, 187] on span at bounding box center [23, 190] width 7 height 7
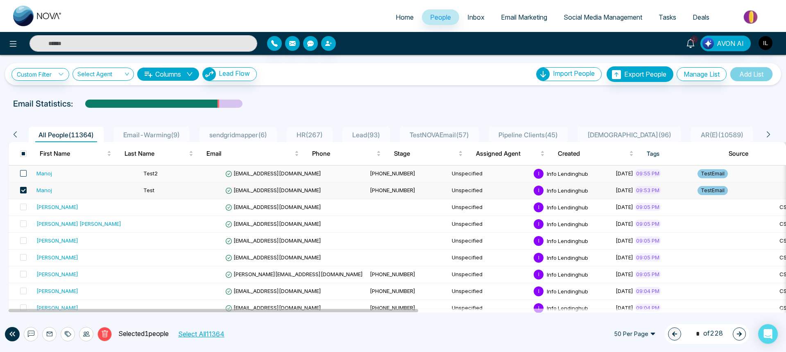
click at [23, 171] on span at bounding box center [23, 173] width 7 height 7
click at [67, 332] on icon at bounding box center [67, 334] width 4 height 6
click at [59, 303] on link "Add Tags" at bounding box center [47, 302] width 26 height 7
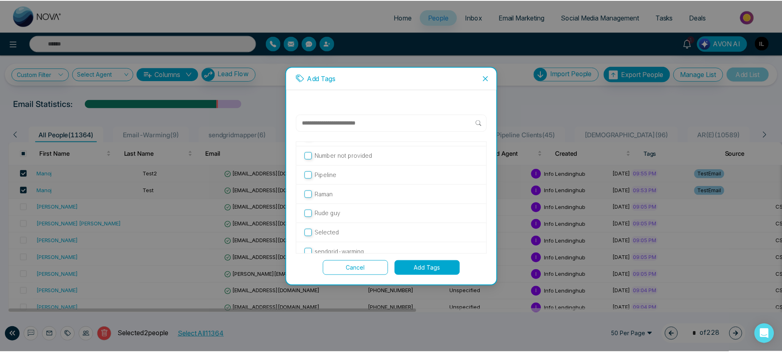
scroll to position [393, 0]
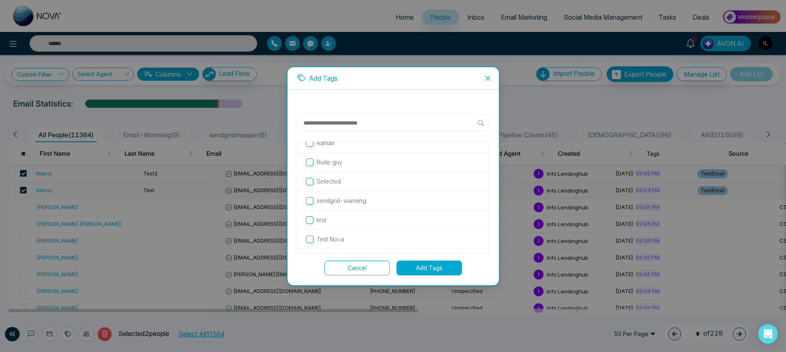
click at [432, 269] on button "Add Tags" at bounding box center [429, 267] width 66 height 15
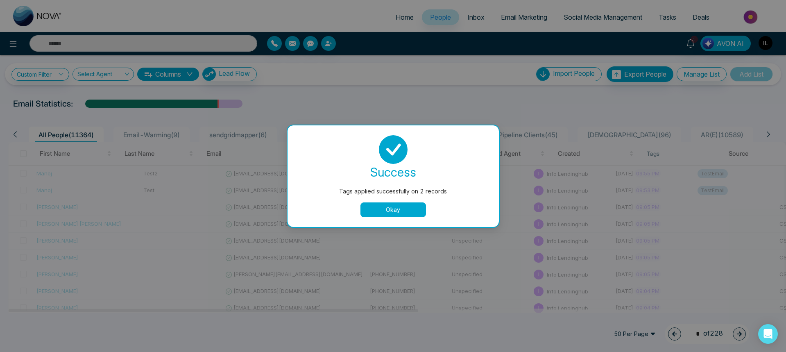
click at [400, 206] on button "Okay" at bounding box center [393, 209] width 66 height 15
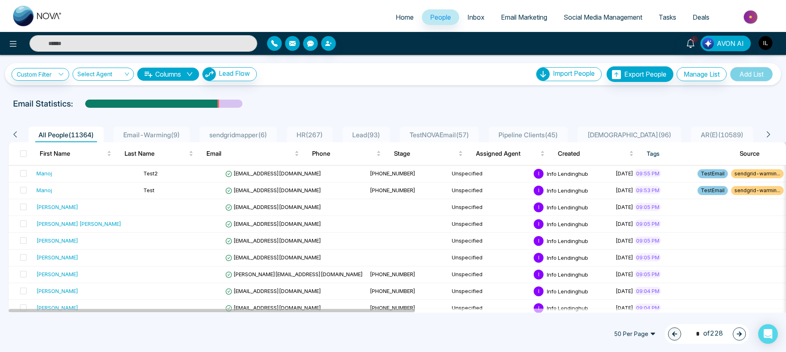
click at [133, 48] on input "text" at bounding box center [143, 43] width 228 height 16
type input "*****"
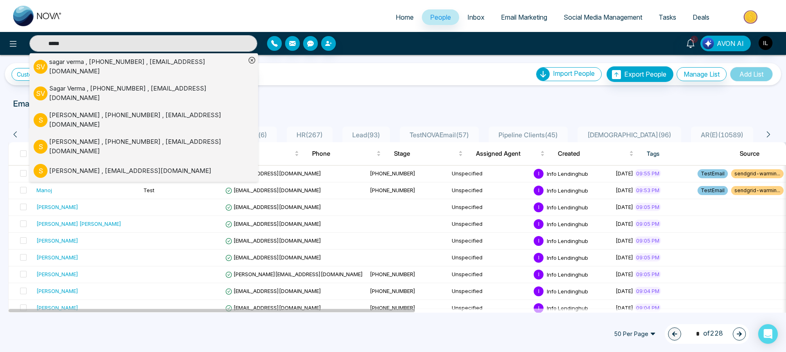
click at [128, 67] on div "sagar verma , +918083986916 , sagr7188@gmail.com" at bounding box center [147, 66] width 197 height 18
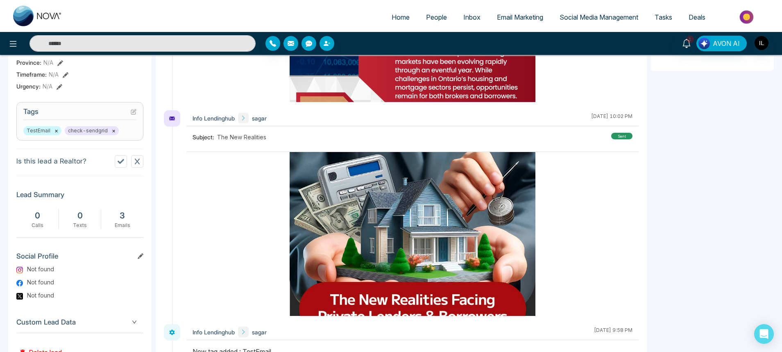
scroll to position [278, 0]
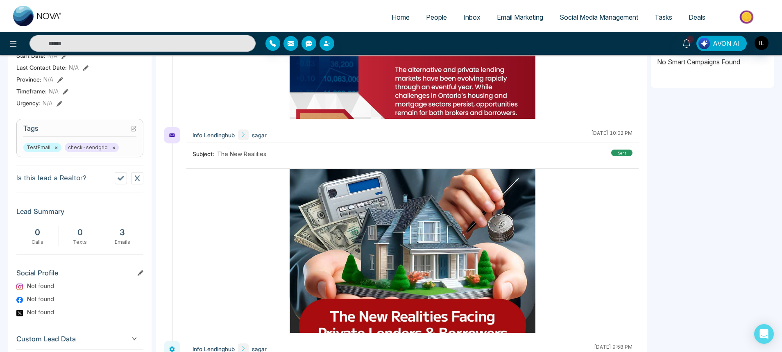
click at [132, 129] on icon at bounding box center [134, 129] width 6 height 6
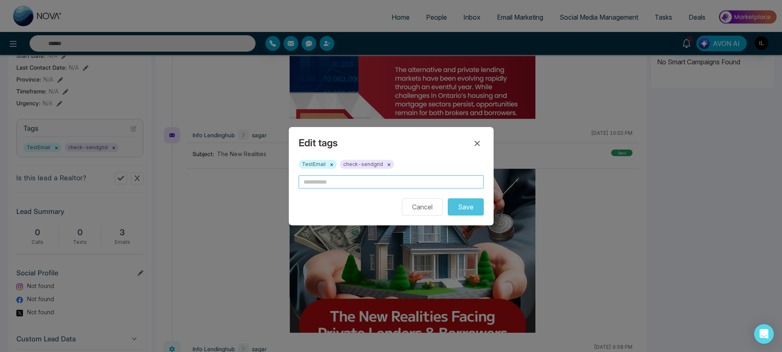
click at [376, 186] on input "text" at bounding box center [391, 181] width 185 height 13
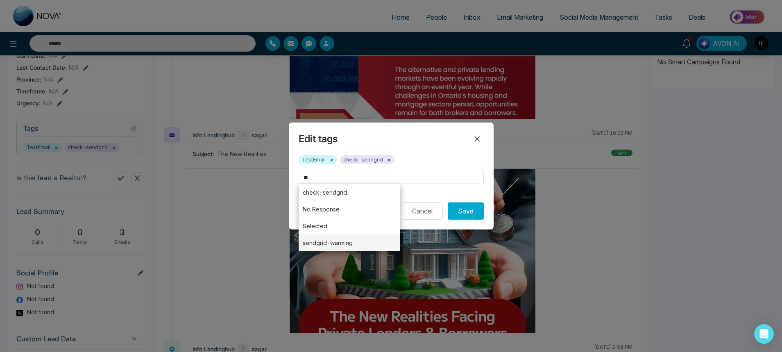
click at [332, 239] on li "sendgrid-warming" at bounding box center [350, 242] width 102 height 17
type input "**********"
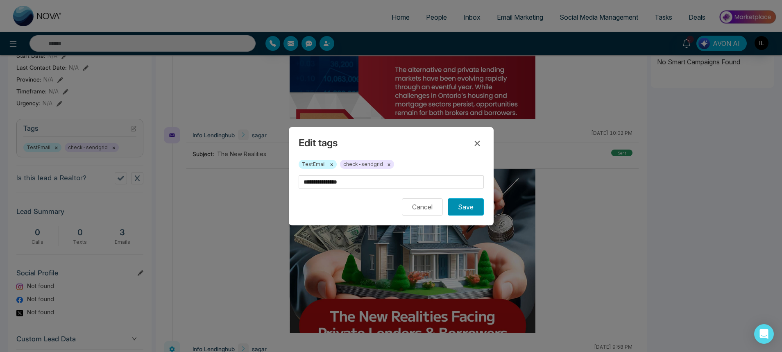
click at [460, 210] on button "Save" at bounding box center [466, 206] width 36 height 17
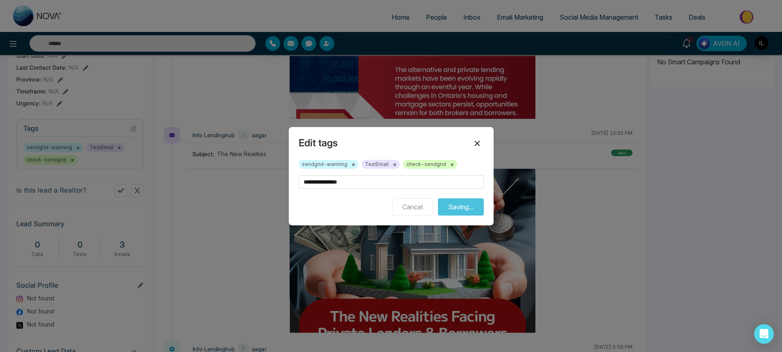
click at [476, 143] on icon at bounding box center [477, 143] width 10 height 10
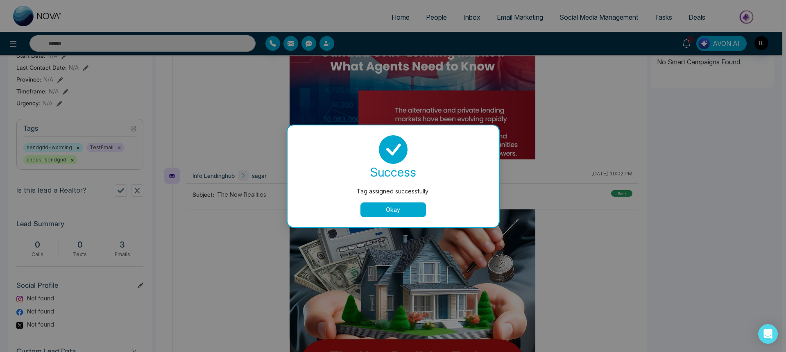
click at [407, 207] on button "Okay" at bounding box center [393, 209] width 66 height 15
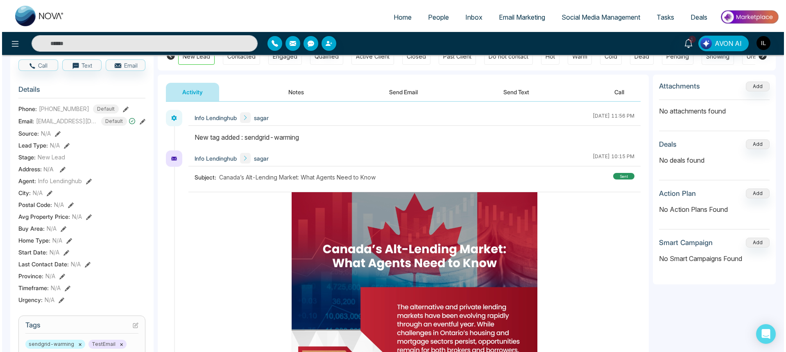
scroll to position [0, 0]
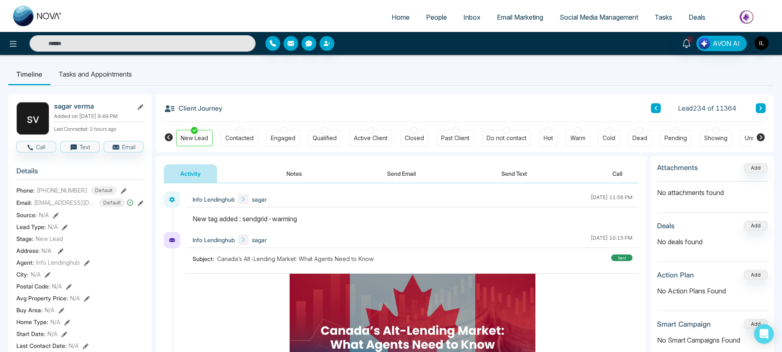
click at [426, 17] on span "People" at bounding box center [436, 17] width 21 height 8
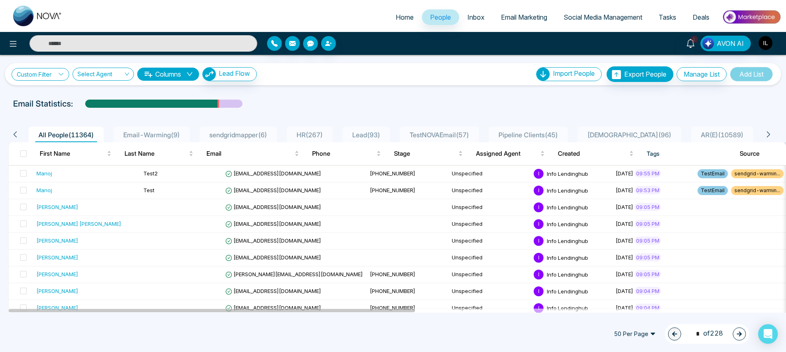
click at [37, 74] on link "Custom Filter" at bounding box center [40, 74] width 58 height 13
click at [38, 96] on input "search" at bounding box center [57, 93] width 66 height 12
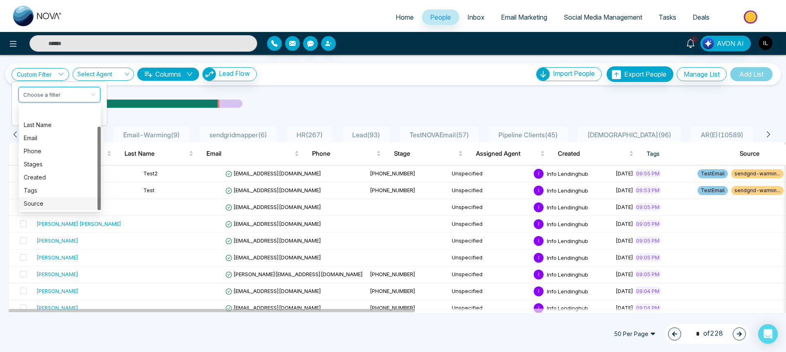
scroll to position [26, 0]
click at [36, 164] on div "Tags" at bounding box center [60, 164] width 72 height 9
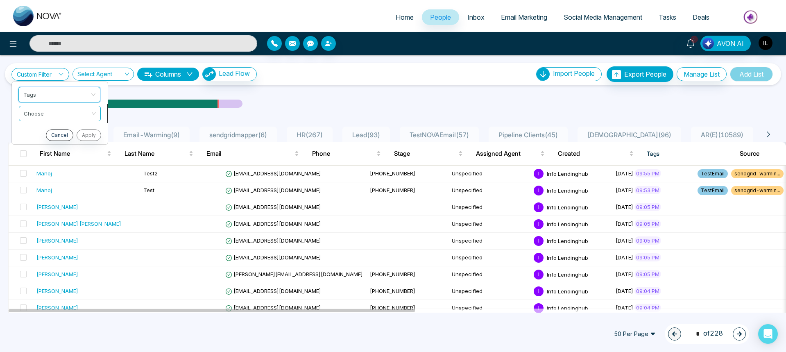
click at [40, 113] on input "search" at bounding box center [57, 112] width 66 height 12
click at [41, 131] on div "include" at bounding box center [60, 130] width 72 height 9
click at [41, 131] on input "search" at bounding box center [56, 131] width 66 height 12
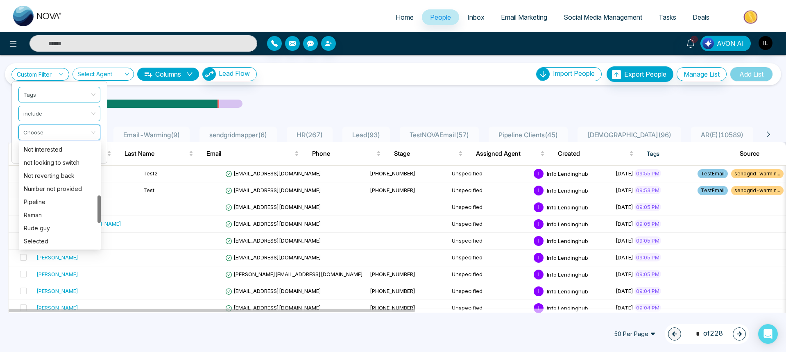
scroll to position [246, 0]
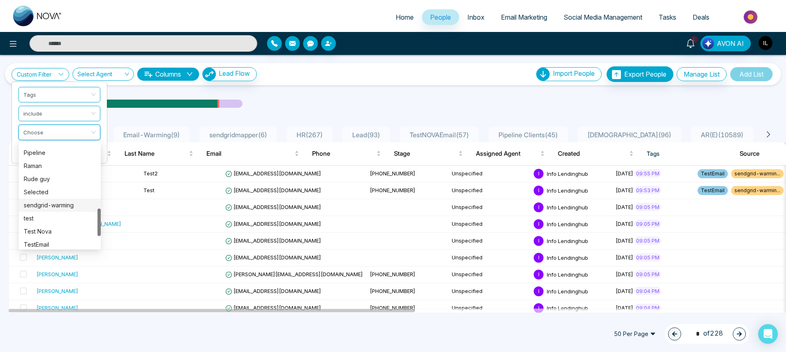
click at [57, 204] on div "sendgrid-warming" at bounding box center [60, 205] width 72 height 9
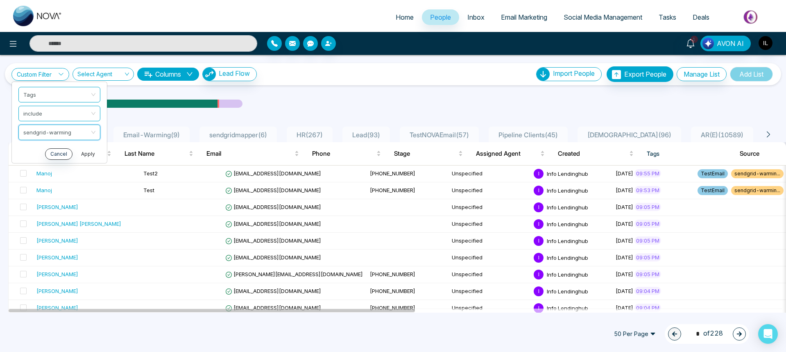
click at [88, 154] on button "Apply" at bounding box center [88, 153] width 25 height 11
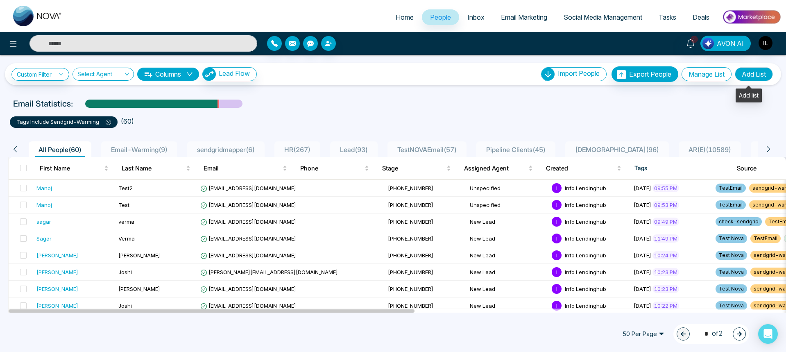
click at [755, 77] on button "Add List" at bounding box center [754, 74] width 38 height 14
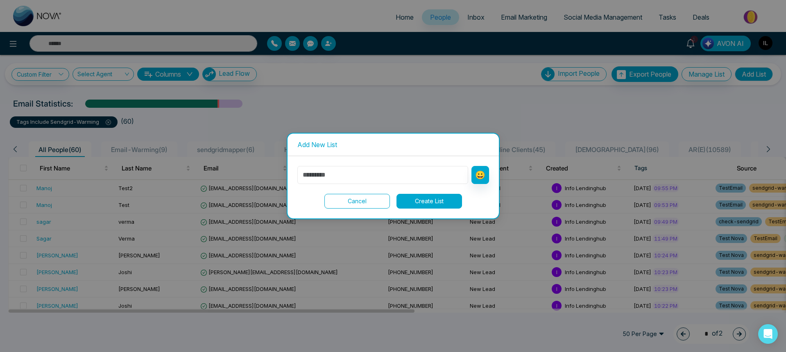
click at [373, 177] on input "text" at bounding box center [382, 175] width 171 height 18
type input "*"
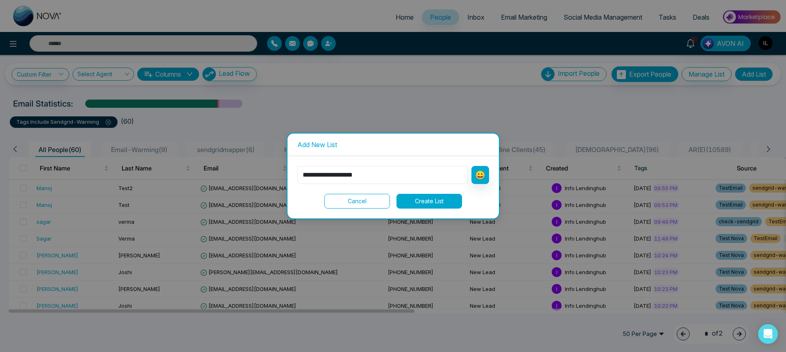
type input "**********"
click at [408, 200] on button "Create List" at bounding box center [429, 201] width 66 height 15
drag, startPoint x: 387, startPoint y: 176, endPoint x: 305, endPoint y: 165, distance: 83.4
click at [305, 165] on div "**********" at bounding box center [392, 187] width 211 height 62
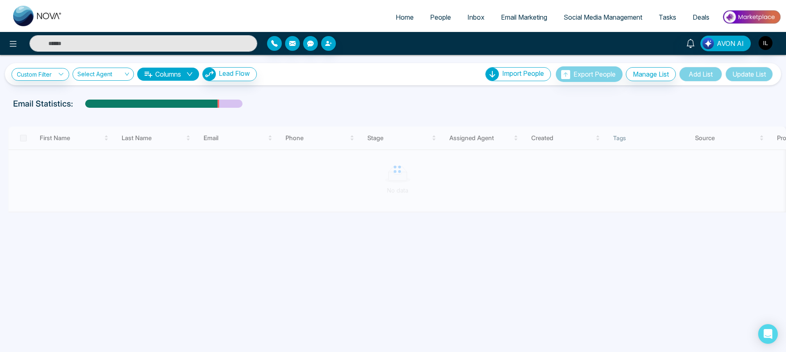
click at [391, 212] on div at bounding box center [397, 170] width 778 height 86
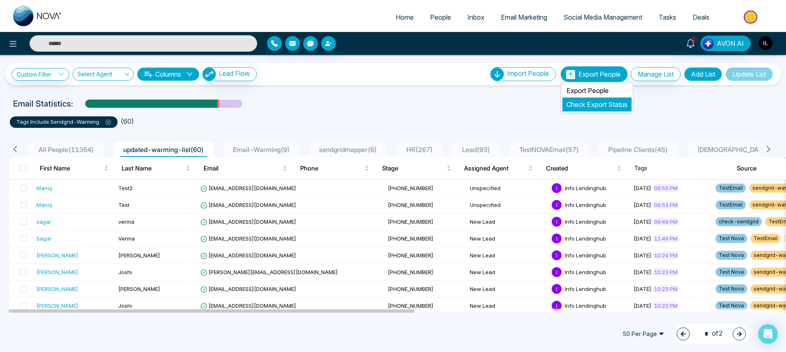
click at [591, 102] on link "Check Export Status" at bounding box center [596, 104] width 61 height 8
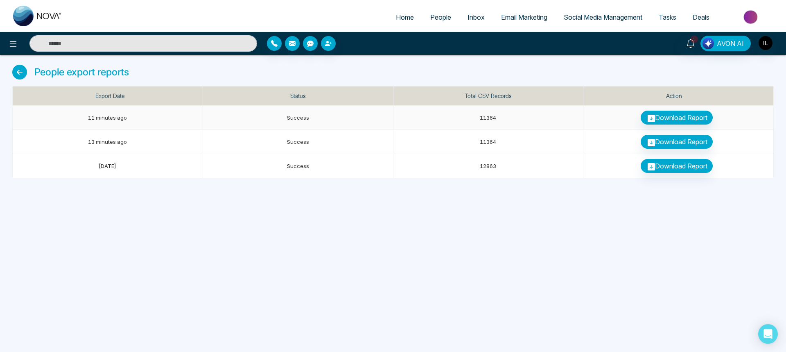
click at [679, 115] on link "Download Report" at bounding box center [677, 118] width 72 height 14
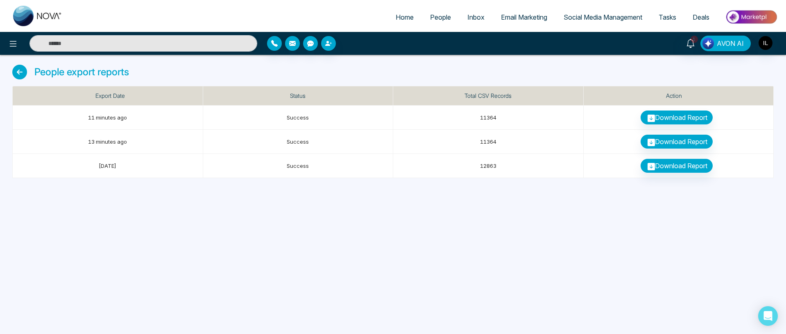
click at [444, 19] on span "People" at bounding box center [440, 17] width 21 height 8
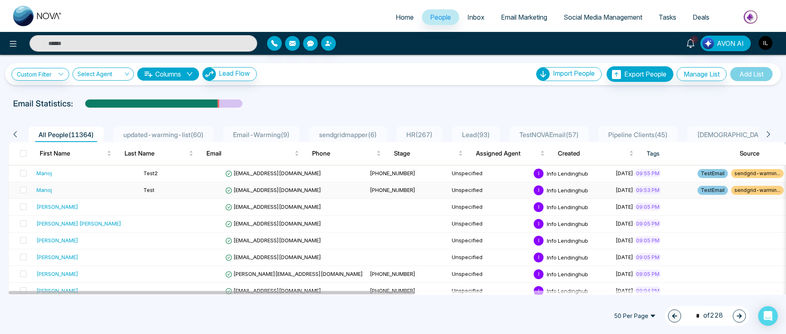
click at [191, 136] on span "updated-warming-list ( 60 )" at bounding box center [163, 135] width 87 height 8
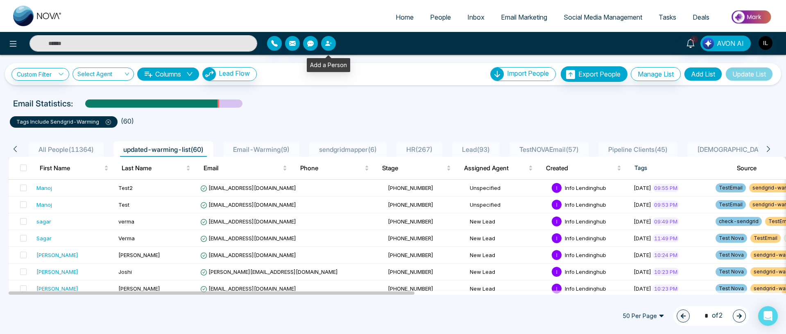
click at [332, 41] on button "button" at bounding box center [328, 43] width 15 height 15
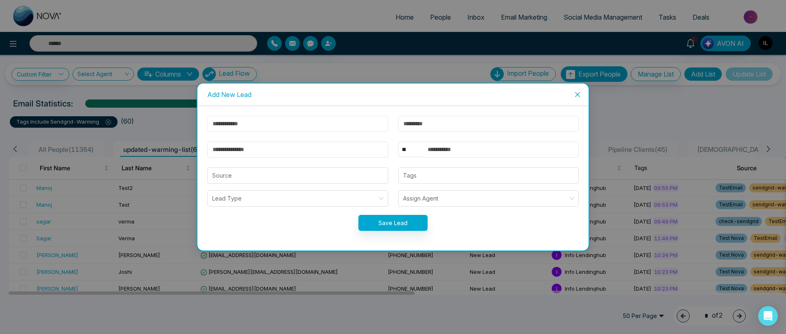
click at [285, 122] on input "text" at bounding box center [297, 124] width 181 height 16
type input "******"
type input "*****"
click at [226, 152] on input "email" at bounding box center [297, 150] width 181 height 16
paste input "**********"
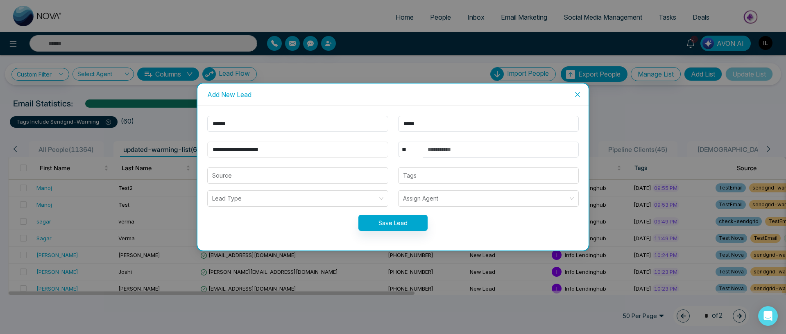
type input "**********"
select select "***"
click at [398, 142] on select "** **** *** *** *** **** ***" at bounding box center [410, 150] width 25 height 16
click at [439, 153] on input "text" at bounding box center [501, 150] width 156 height 16
click at [442, 148] on input "**********" at bounding box center [501, 150] width 156 height 16
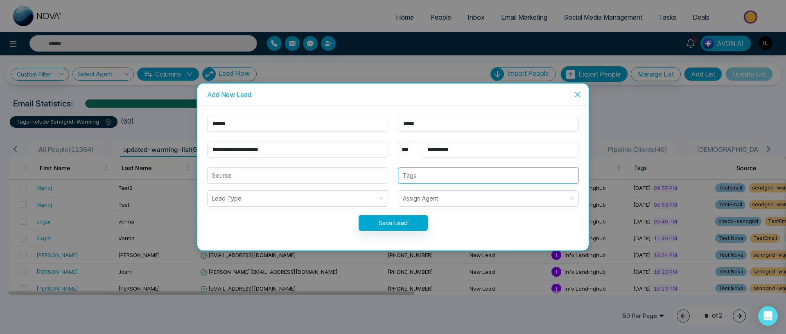
click at [412, 176] on div at bounding box center [488, 176] width 176 height 10
type input "**********"
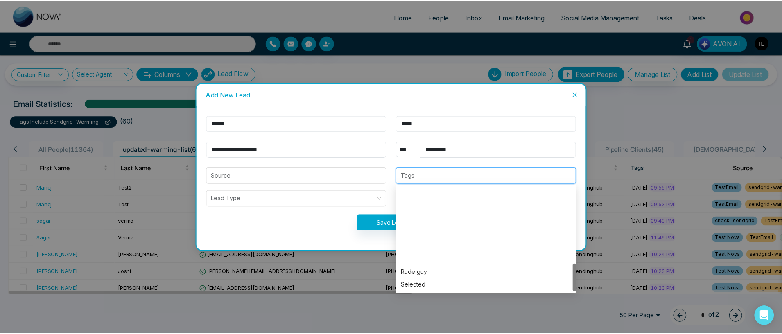
scroll to position [288, 0]
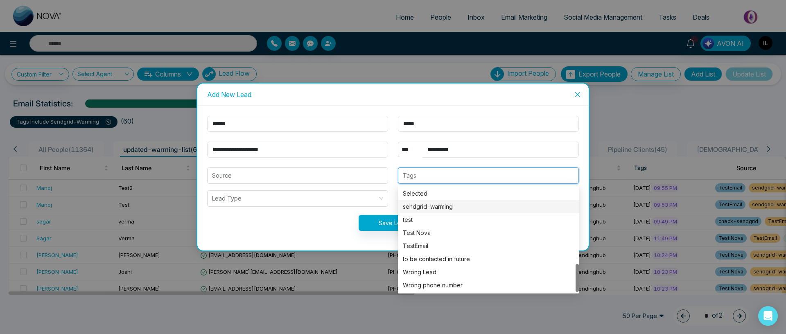
click at [435, 204] on div "sendgrid-warming" at bounding box center [488, 206] width 171 height 9
click at [268, 212] on form "**********" at bounding box center [393, 178] width 382 height 125
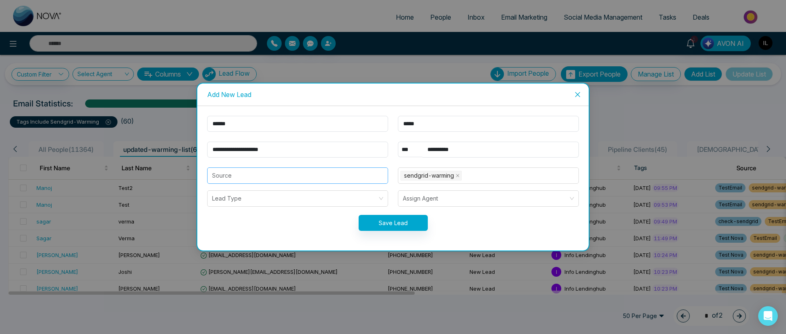
click at [254, 179] on input "search" at bounding box center [297, 176] width 171 height 16
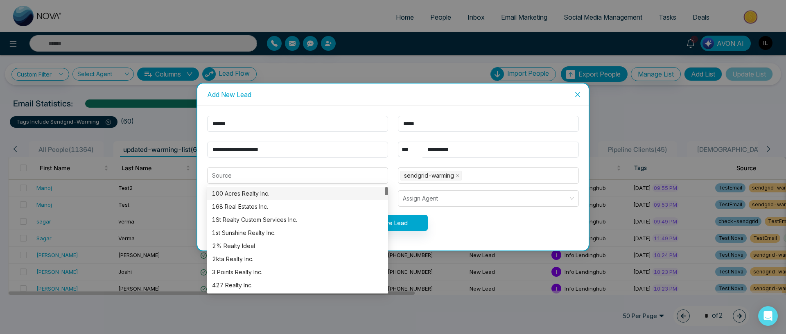
click at [482, 228] on div "Save Lead" at bounding box center [393, 223] width 382 height 16
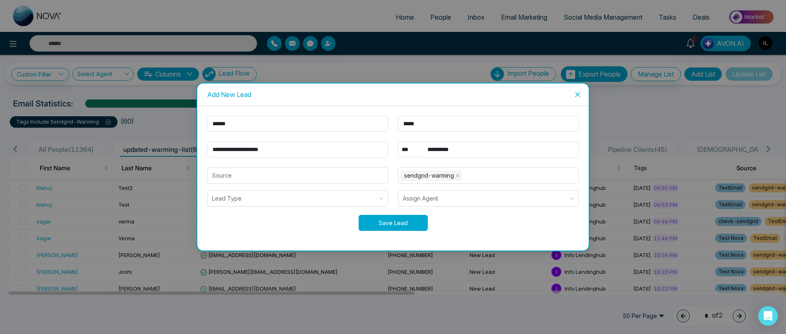
click at [403, 226] on button "Save Lead" at bounding box center [393, 223] width 69 height 16
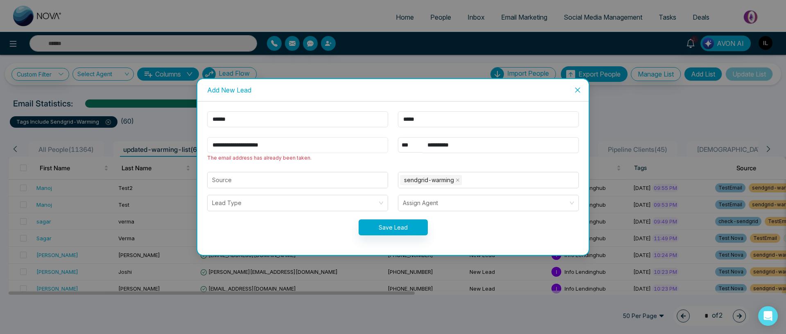
drag, startPoint x: 286, startPoint y: 146, endPoint x: 217, endPoint y: 140, distance: 69.1
click at [217, 140] on input "**********" at bounding box center [297, 145] width 181 height 16
click at [575, 91] on icon "close" at bounding box center [578, 90] width 7 height 7
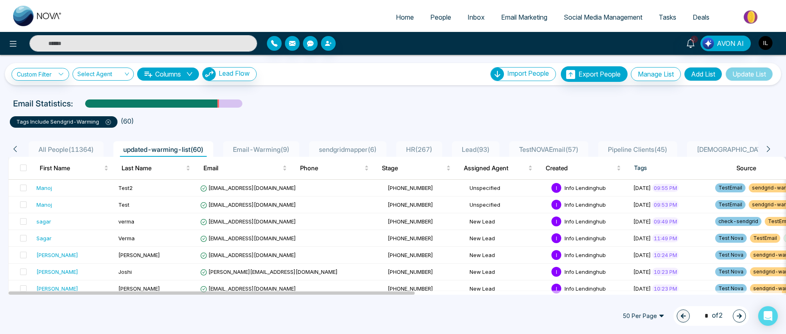
click at [101, 46] on input "text" at bounding box center [143, 43] width 228 height 16
paste input "**********"
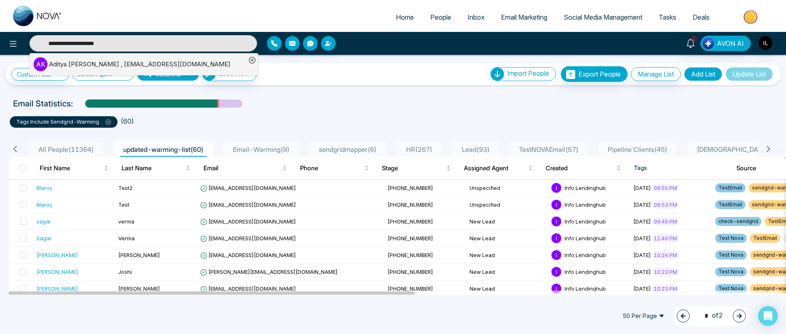
type input "**********"
click at [105, 60] on div "Aditya Kumar , aditay2015@outlook.com" at bounding box center [139, 64] width 181 height 9
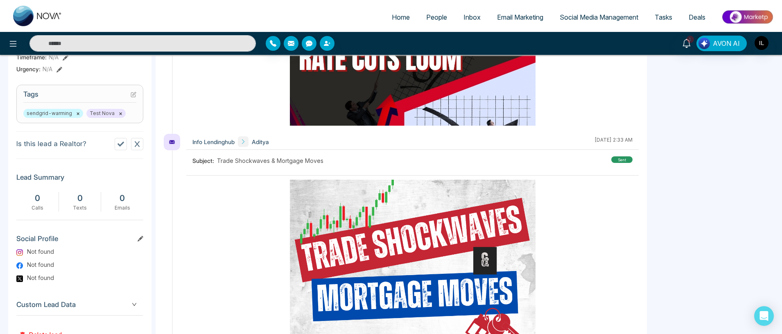
scroll to position [295, 0]
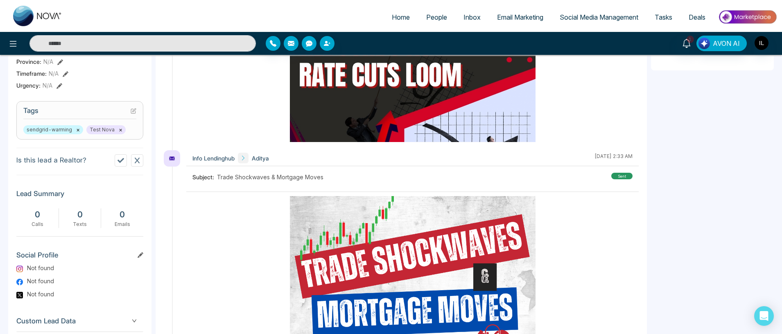
click at [132, 109] on icon at bounding box center [133, 111] width 5 height 5
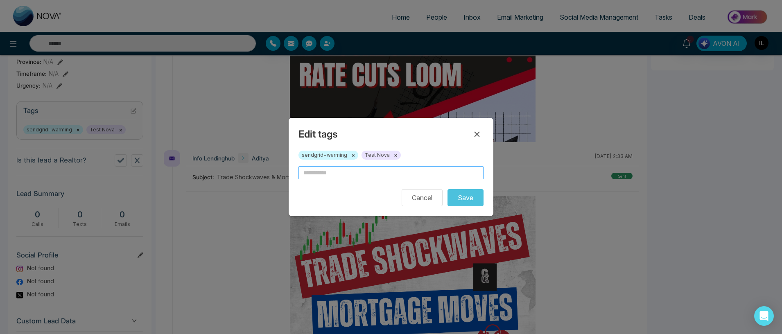
click at [361, 171] on input "text" at bounding box center [391, 172] width 185 height 13
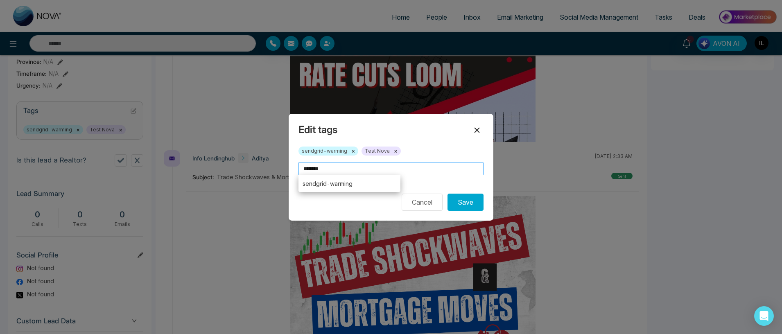
type input "*******"
click at [478, 129] on icon at bounding box center [477, 129] width 5 height 5
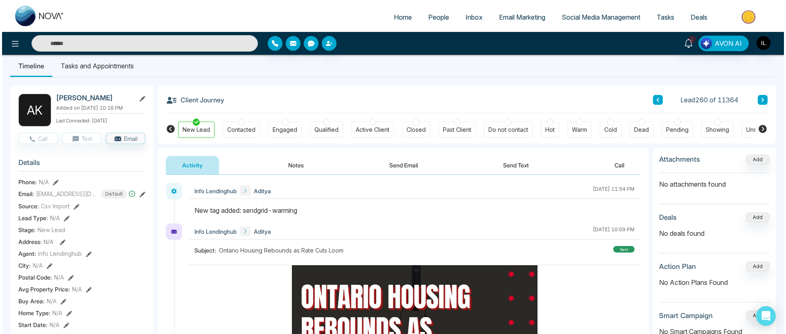
scroll to position [0, 0]
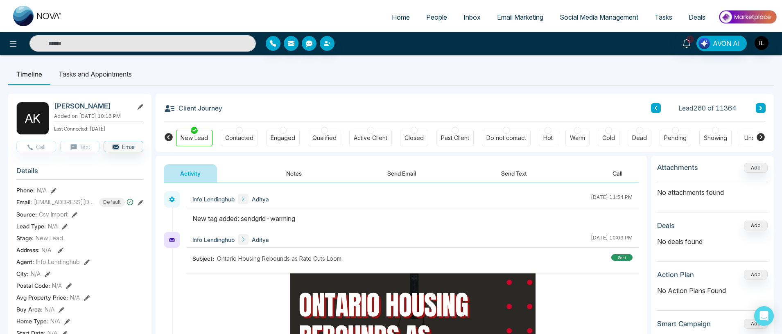
click at [426, 20] on span "People" at bounding box center [436, 17] width 21 height 8
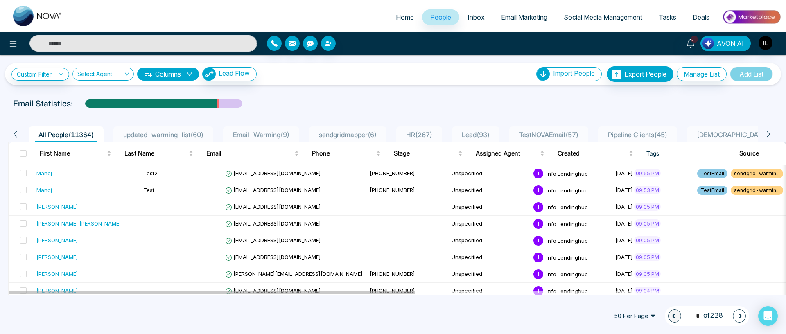
click at [170, 138] on span "updated-warming-list ( 60 )" at bounding box center [163, 135] width 87 height 8
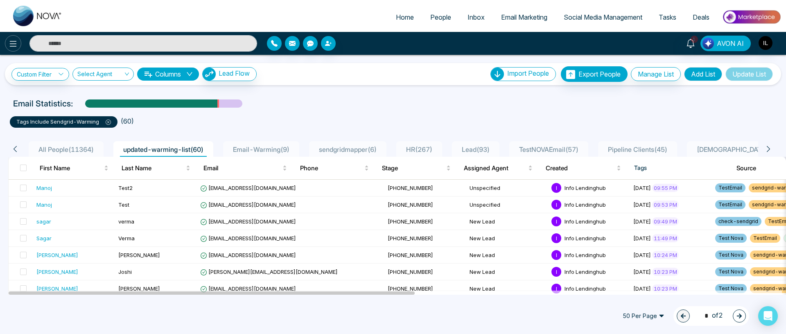
click at [17, 45] on icon at bounding box center [13, 44] width 10 height 10
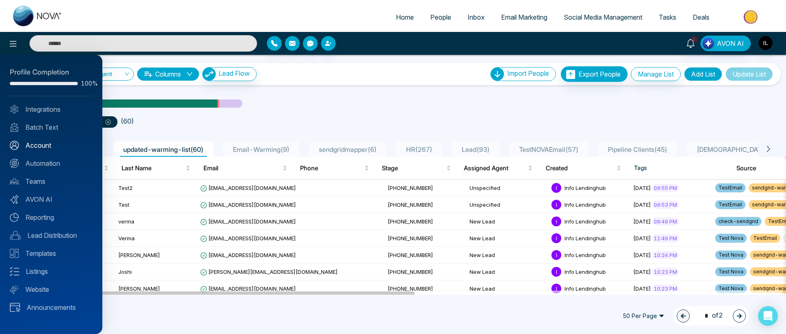
click at [41, 146] on link "Account" at bounding box center [51, 145] width 83 height 10
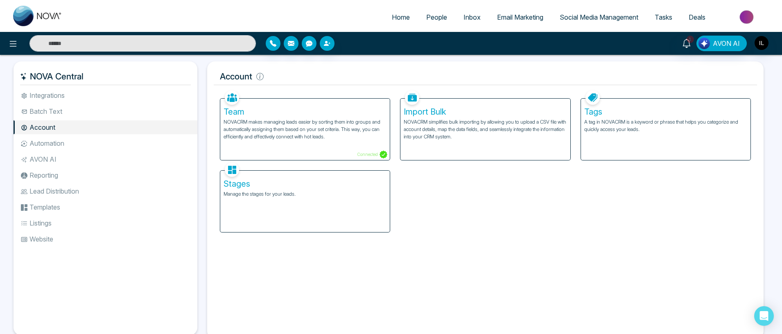
click at [732, 111] on h5 "Tags" at bounding box center [665, 112] width 163 height 10
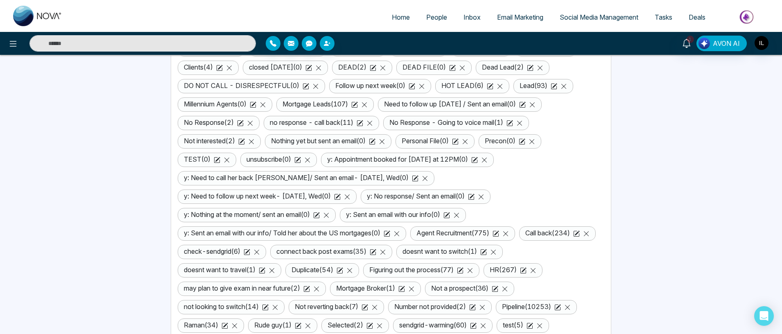
scroll to position [391, 0]
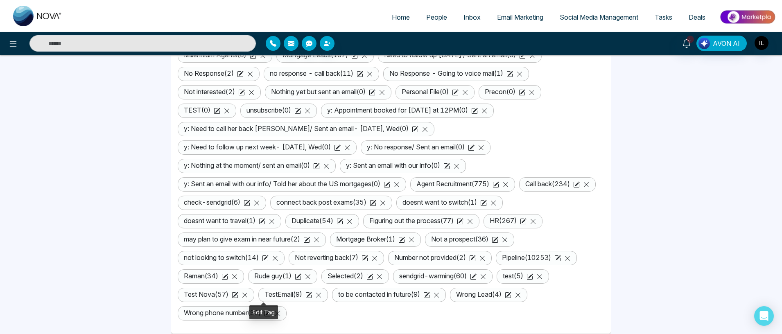
click at [471, 280] on icon at bounding box center [474, 277] width 6 height 6
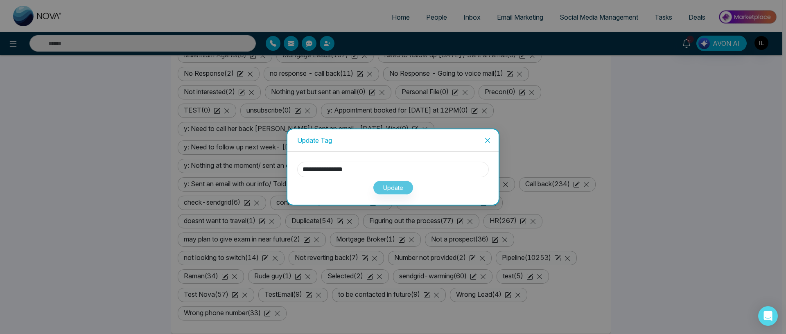
drag, startPoint x: 364, startPoint y: 169, endPoint x: 287, endPoint y: 167, distance: 77.0
click at [287, 167] on div "**********" at bounding box center [393, 167] width 213 height 77
click at [489, 140] on icon "close" at bounding box center [487, 140] width 7 height 7
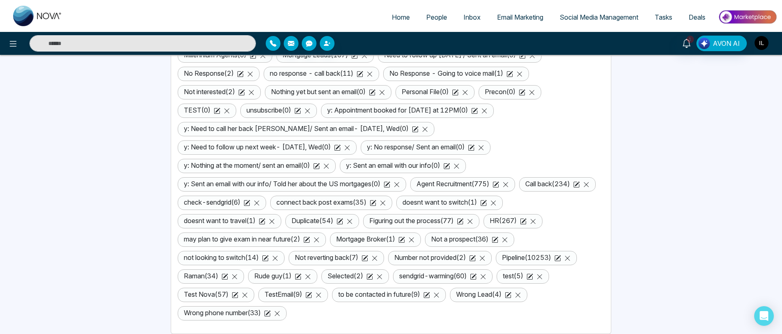
click at [762, 46] on img "button" at bounding box center [762, 43] width 14 height 14
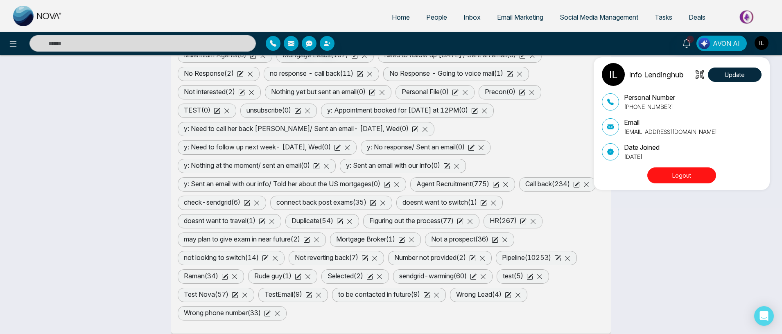
click at [708, 180] on button "Logout" at bounding box center [681, 175] width 69 height 16
